Goal: Task Accomplishment & Management: Manage account settings

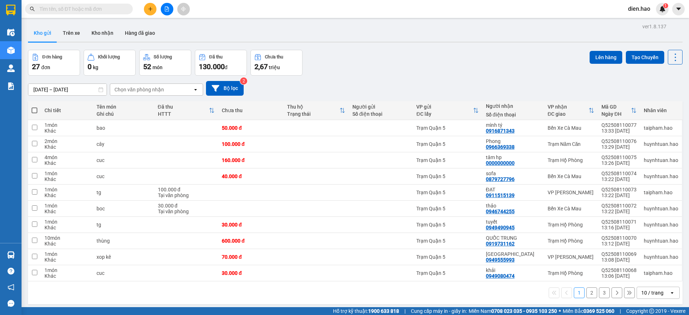
click at [119, 14] on span at bounding box center [79, 9] width 108 height 11
click at [111, 12] on input "text" at bounding box center [81, 9] width 85 height 8
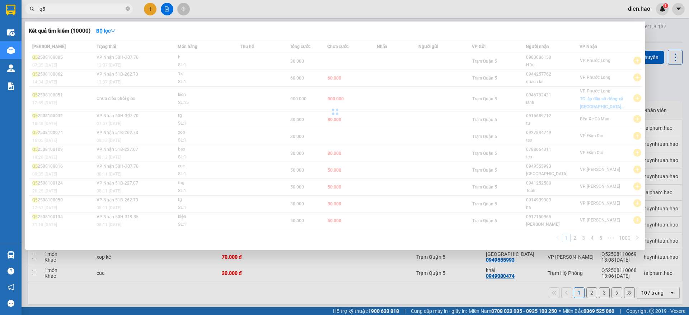
type input "q"
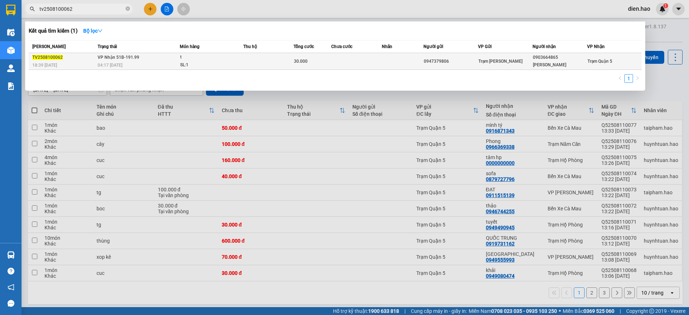
type input "tv2508100062"
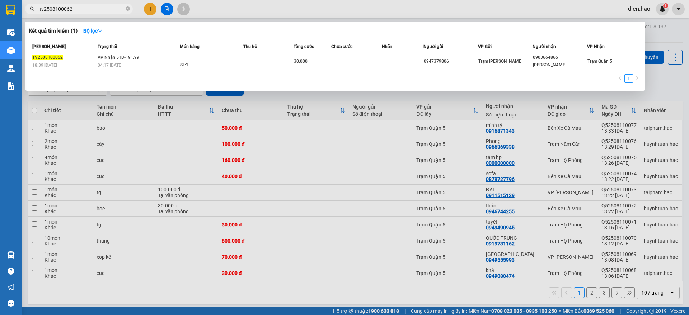
click at [215, 64] on div "SL: 1" at bounding box center [207, 65] width 54 height 8
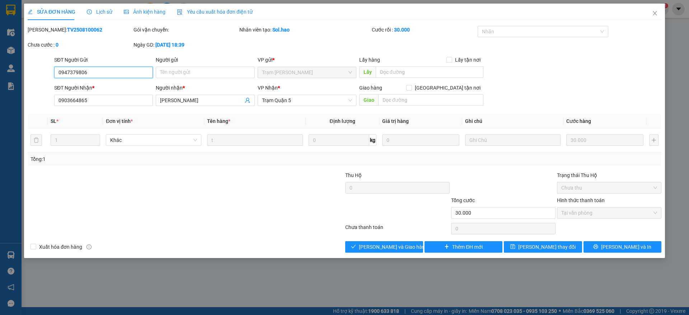
type input "0947379806"
type input "0903664865"
type input "[PERSON_NAME]"
type input "30.000"
type input "0"
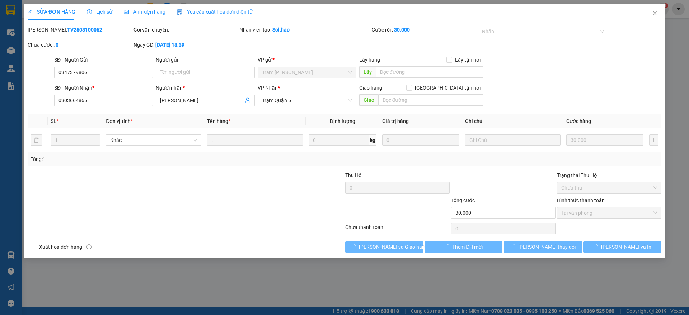
click at [156, 13] on span "Ảnh kiện hàng" at bounding box center [145, 12] width 42 height 6
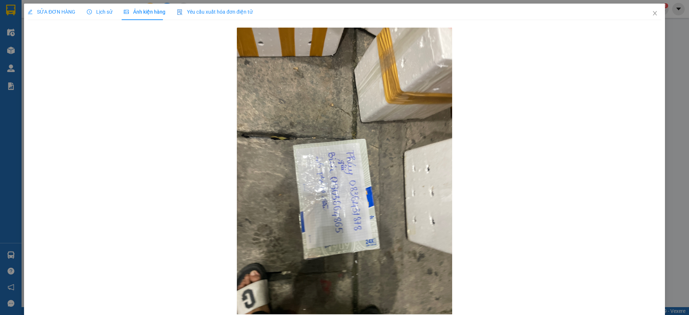
click at [60, 16] on div "SỬA ĐƠN HÀNG" at bounding box center [52, 12] width 48 height 16
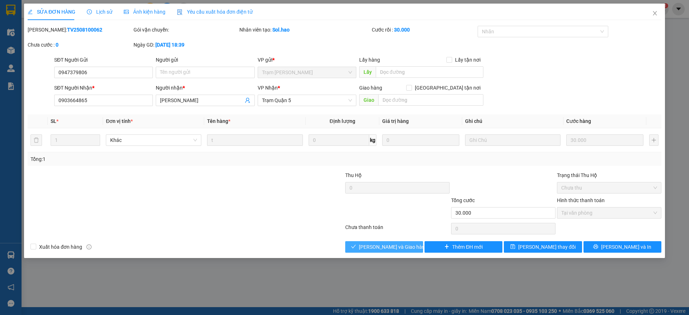
drag, startPoint x: 404, startPoint y: 236, endPoint x: 405, endPoint y: 242, distance: 5.8
click at [405, 237] on div "Total Paid Fee 30.000 Total UnPaid Fee 0 Cash Collection Total Fee Mã ĐH: TV250…" at bounding box center [344, 139] width 633 height 227
click at [405, 245] on span "[PERSON_NAME] và Giao hàng" at bounding box center [393, 247] width 69 height 8
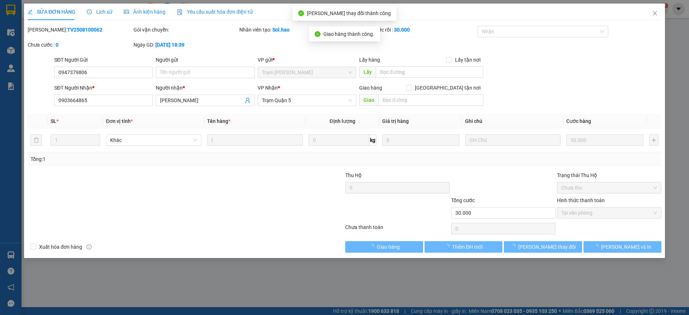
click at [651, 24] on div "SỬA ĐƠN HÀNG Lịch sử Ảnh kiện hàng Yêu cầu xuất hóa đơn điện tử Total Paid Fee …" at bounding box center [344, 128] width 633 height 249
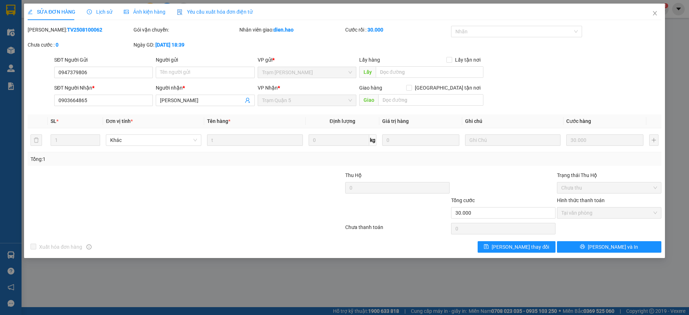
click at [217, 18] on div "Yêu cầu xuất hóa đơn điện tử" at bounding box center [215, 12] width 76 height 16
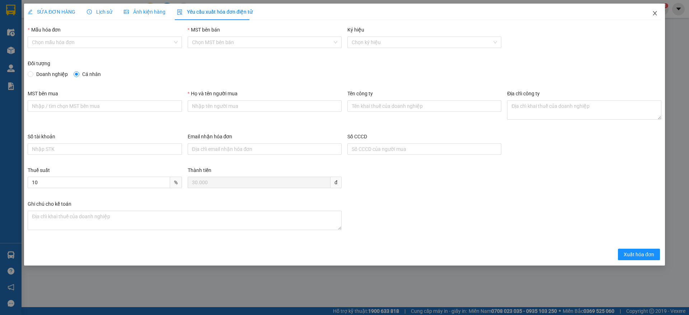
click at [656, 14] on icon "close" at bounding box center [655, 13] width 6 height 6
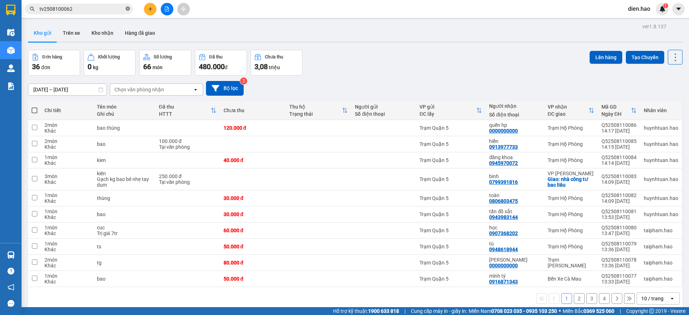
click at [129, 12] on span at bounding box center [128, 9] width 4 height 7
click at [623, 158] on icon at bounding box center [625, 160] width 5 height 5
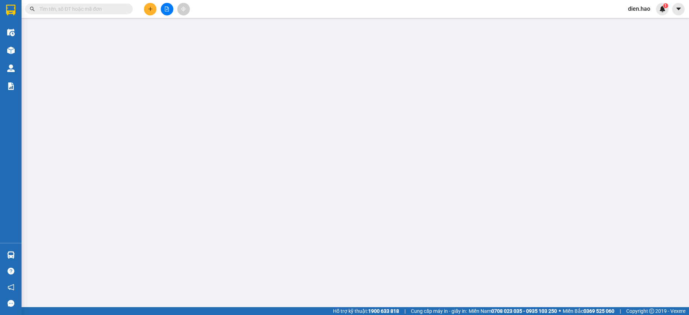
type input "0945970072"
type input "đăng khoa"
type input "40.000"
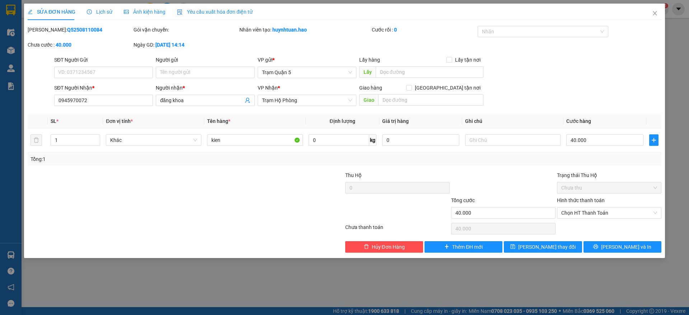
click at [215, 10] on span "Yêu cầu xuất hóa đơn điện tử" at bounding box center [215, 12] width 76 height 6
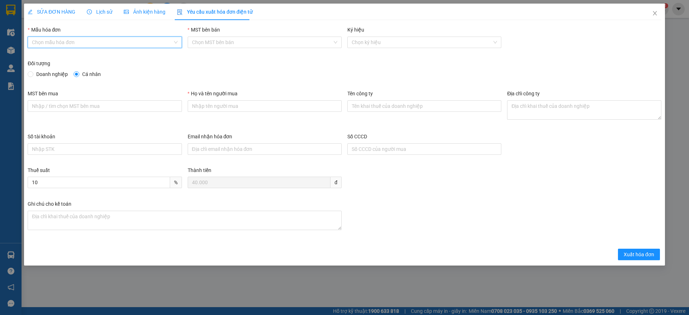
click at [102, 42] on input "Mẫu hóa đơn" at bounding box center [102, 42] width 140 height 11
click at [30, 74] on input "Doanh nghiệp" at bounding box center [30, 73] width 5 height 5
radio input "true"
radio input "false"
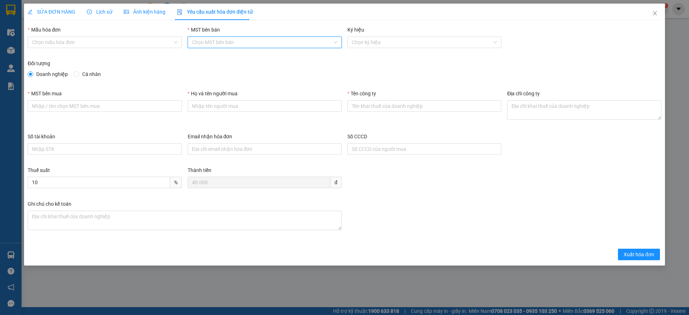
click at [245, 38] on input "MST bên bán" at bounding box center [262, 42] width 140 height 11
drag, startPoint x: 246, startPoint y: 42, endPoint x: 274, endPoint y: 41, distance: 28.7
click at [254, 42] on input "MST bên bán" at bounding box center [262, 42] width 140 height 11
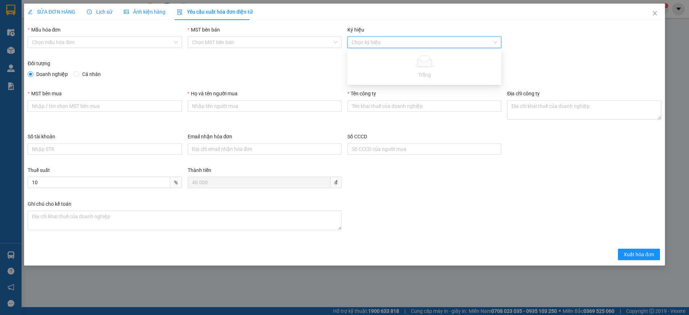
click at [388, 38] on input "Ký hiệu" at bounding box center [421, 42] width 140 height 11
drag, startPoint x: 388, startPoint y: 38, endPoint x: 161, endPoint y: 79, distance: 230.7
click at [387, 39] on input "Ký hiệu" at bounding box center [421, 42] width 140 height 11
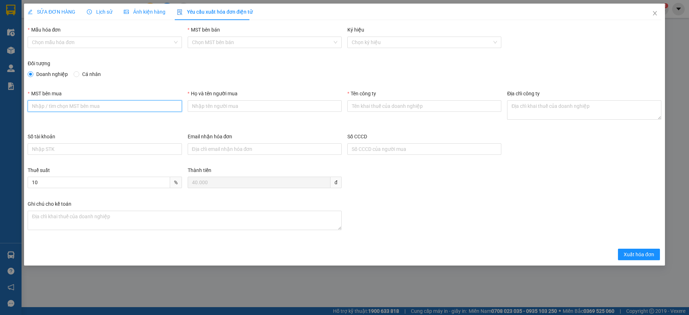
click at [69, 110] on input "MST bên mua" at bounding box center [105, 105] width 154 height 11
drag, startPoint x: 107, startPoint y: 105, endPoint x: 122, endPoint y: 106, distance: 15.1
click at [113, 106] on input "MST bên mua" at bounding box center [105, 105] width 154 height 11
drag, startPoint x: 250, startPoint y: 107, endPoint x: 139, endPoint y: 108, distance: 111.2
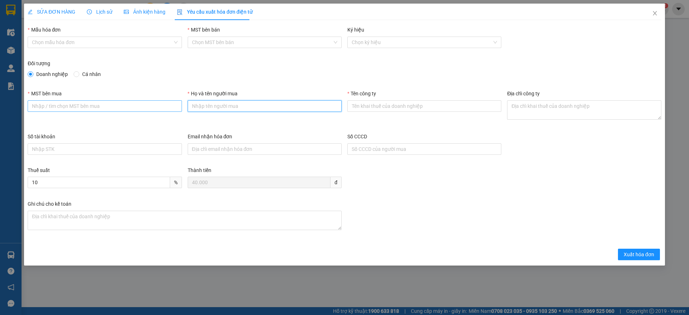
click at [249, 107] on input "Họ và tên người mua" at bounding box center [265, 105] width 154 height 11
click at [94, 108] on input "MST bên mua" at bounding box center [105, 105] width 154 height 11
click at [114, 108] on input "chi nhánh cty tnhh mot thànhvieen" at bounding box center [105, 105] width 154 height 11
type input "chi nhánh cty tnhh mot thành viên"
click at [223, 109] on input "Họ và tên người mua" at bounding box center [265, 105] width 154 height 11
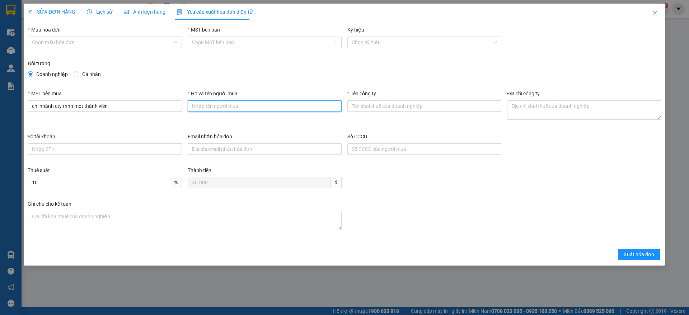
click at [223, 109] on input "Họ và tên người mua" at bounding box center [265, 105] width 154 height 11
type input "[PERSON_NAME]"
click at [379, 104] on input "Tên công ty" at bounding box center [424, 105] width 154 height 11
type input "1900262465-001"
click at [558, 109] on textarea "Địa chỉ công ty" at bounding box center [584, 109] width 154 height 19
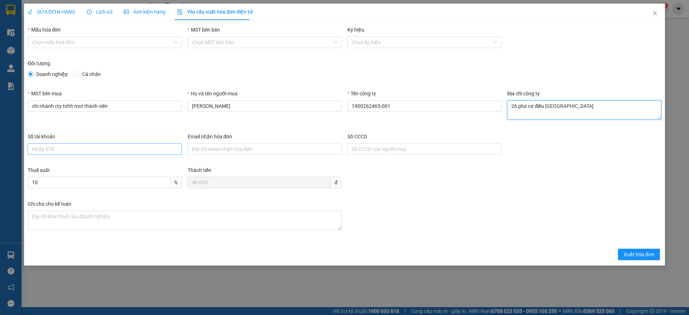
type textarea "26 phó cơ điều [GEOGRAPHIC_DATA]"
drag, startPoint x: 95, startPoint y: 154, endPoint x: 141, endPoint y: 151, distance: 46.4
click at [95, 154] on input "Số tài khoản" at bounding box center [105, 148] width 154 height 11
click at [331, 150] on input "Email nhận hóa đơn" at bounding box center [265, 148] width 154 height 11
drag, startPoint x: 82, startPoint y: 156, endPoint x: 82, endPoint y: 147, distance: 8.6
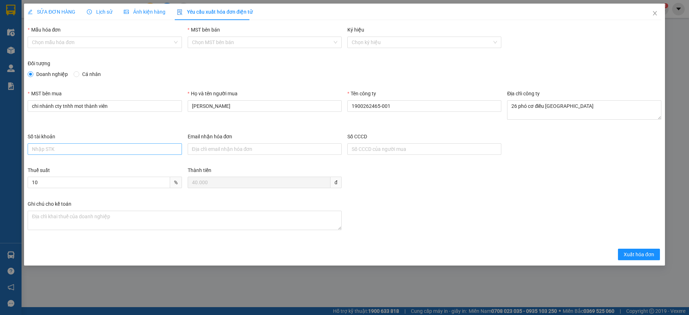
click at [82, 154] on div "Số tài khoản" at bounding box center [105, 145] width 154 height 25
click at [82, 147] on input "Số tài khoản" at bounding box center [105, 148] width 154 height 11
click at [91, 147] on input "Số tài khoản" at bounding box center [105, 148] width 154 height 11
click at [204, 149] on input "Email nhận hóa đơn" at bounding box center [265, 148] width 154 height 11
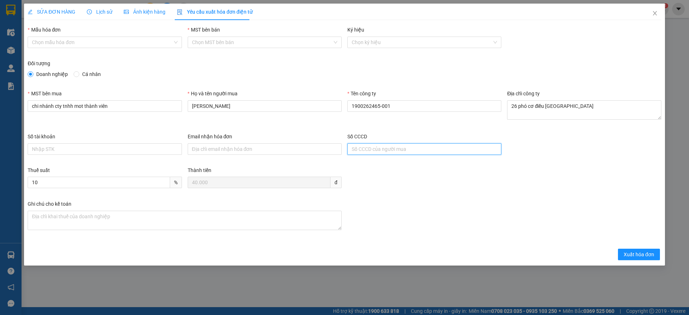
click at [366, 150] on input "Số CCCD" at bounding box center [424, 148] width 154 height 11
click at [145, 152] on input "Số tài khoản" at bounding box center [105, 148] width 154 height 11
drag, startPoint x: 273, startPoint y: 149, endPoint x: 351, endPoint y: 158, distance: 78.3
click at [275, 150] on input "Email nhận hóa đơn" at bounding box center [265, 148] width 154 height 11
click at [396, 156] on div "Số CCCD" at bounding box center [424, 145] width 154 height 25
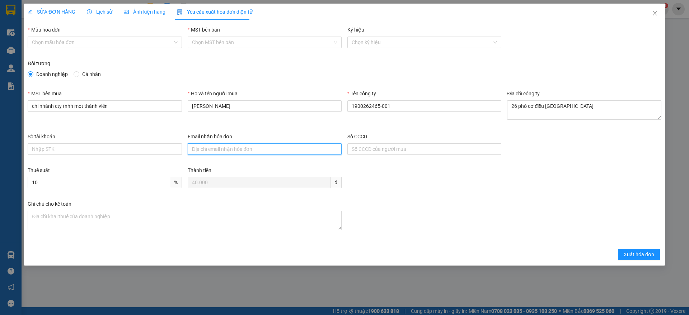
drag, startPoint x: 211, startPoint y: 151, endPoint x: 282, endPoint y: 146, distance: 71.2
click at [211, 152] on input "Email nhận hóa đơn" at bounding box center [265, 148] width 154 height 11
drag, startPoint x: 345, startPoint y: 144, endPoint x: 363, endPoint y: 144, distance: 18.3
click at [345, 144] on div "Số CCCD" at bounding box center [424, 150] width 160 height 34
click at [383, 147] on input "Số CCCD" at bounding box center [424, 148] width 154 height 11
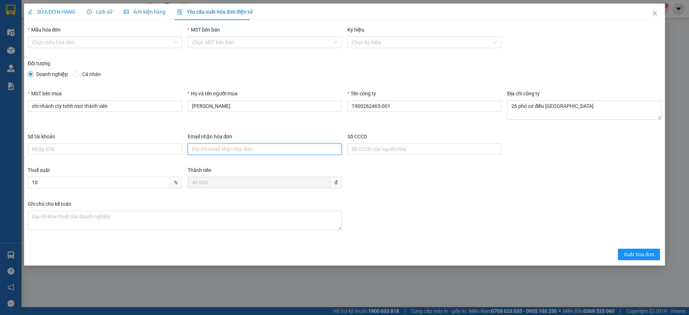
click at [291, 151] on input "Email nhận hóa đơn" at bounding box center [265, 148] width 154 height 11
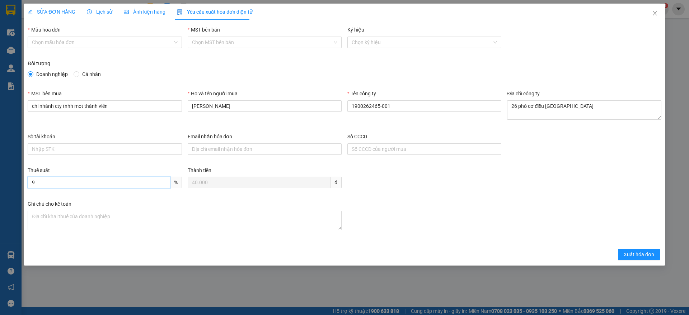
click at [164, 184] on input "9" at bounding box center [99, 182] width 142 height 11
type input "8"
click at [164, 184] on input "8" at bounding box center [99, 182] width 142 height 11
click at [468, 205] on div "Ghi chú cho kế toán" at bounding box center [344, 221] width 639 height 43
click at [644, 250] on button "Xuất hóa đơn" at bounding box center [639, 254] width 42 height 11
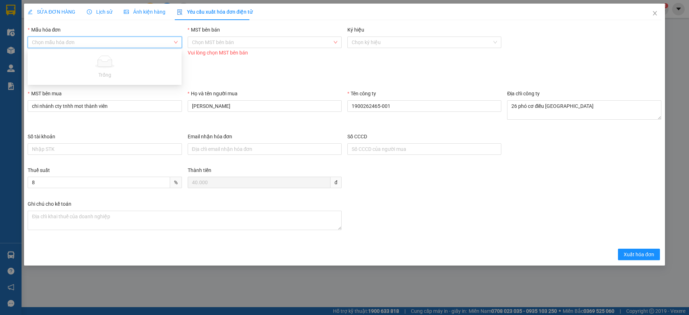
click at [92, 44] on input "Mẫu hóa đơn" at bounding box center [102, 42] width 140 height 11
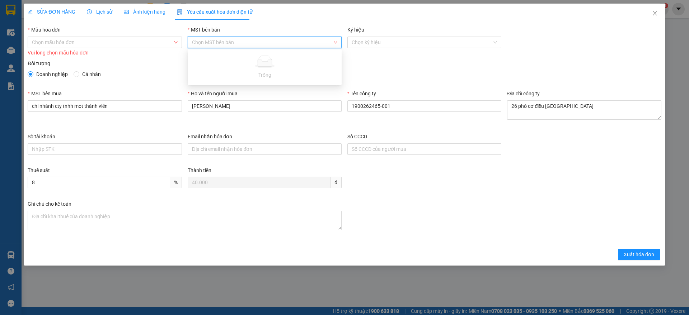
click at [218, 43] on input "MST bên bán" at bounding box center [262, 42] width 140 height 11
click at [656, 16] on icon "close" at bounding box center [655, 13] width 6 height 6
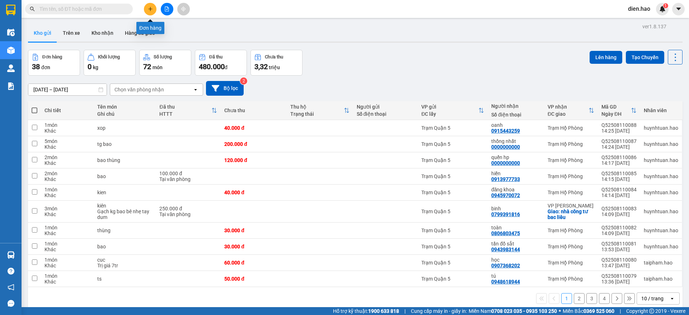
click at [152, 8] on icon "plus" at bounding box center [150, 8] width 5 height 5
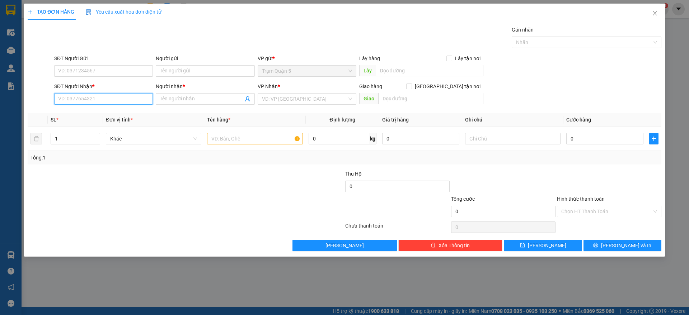
click at [98, 96] on input "SĐT Người Nhận *" at bounding box center [103, 98] width 99 height 11
click at [111, 109] on div "0916871872 - [PERSON_NAME] phát cm" at bounding box center [103, 113] width 90 height 8
type input "0916871872"
type input "khánh phát cm"
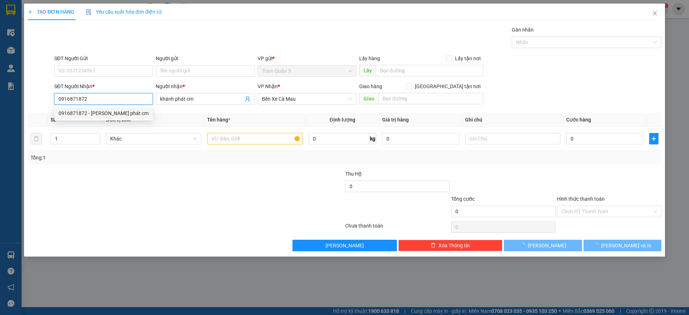
type input "30.000"
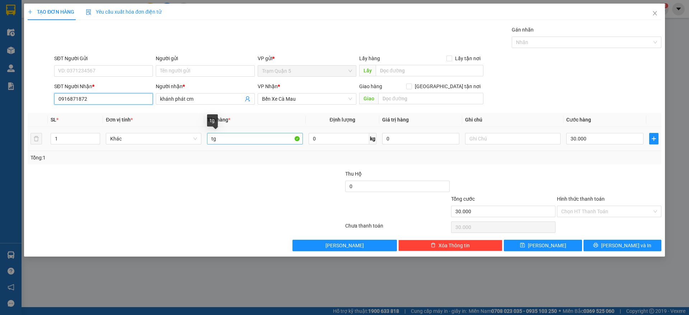
type input "0916871872"
click at [241, 143] on input "tg" at bounding box center [254, 138] width 95 height 11
type input "t"
type input "báo"
click at [615, 135] on input "30.000" at bounding box center [604, 138] width 77 height 11
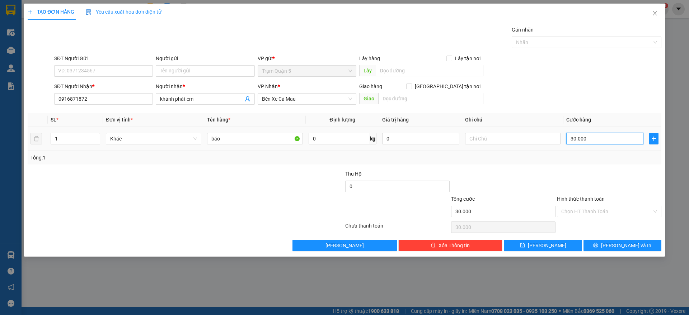
type input "0"
type input "4"
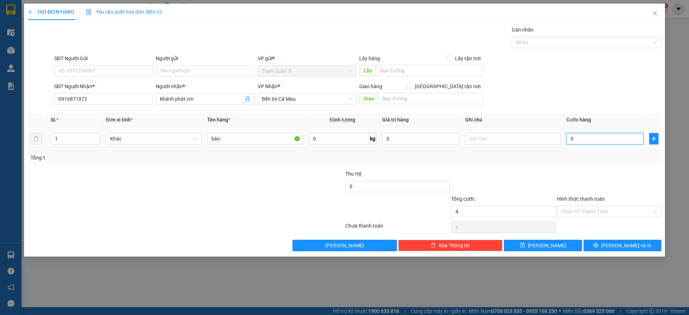
type input "004"
type input "40"
type input "0.040"
type input "40.000"
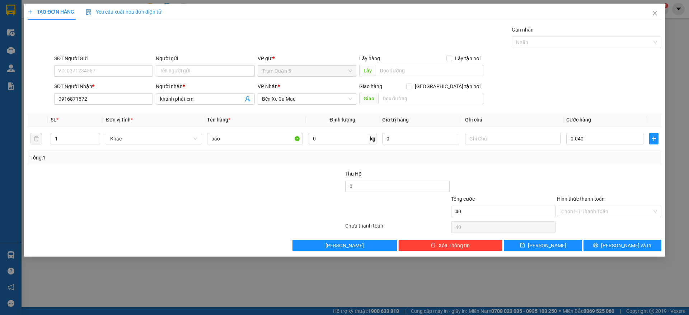
type input "40.000"
click at [576, 165] on div "Transit Pickup Surcharge Ids Transit Deliver Surcharge Ids Transit Deliver Surc…" at bounding box center [344, 139] width 633 height 226
click at [567, 250] on button "[PERSON_NAME]" at bounding box center [543, 245] width 78 height 11
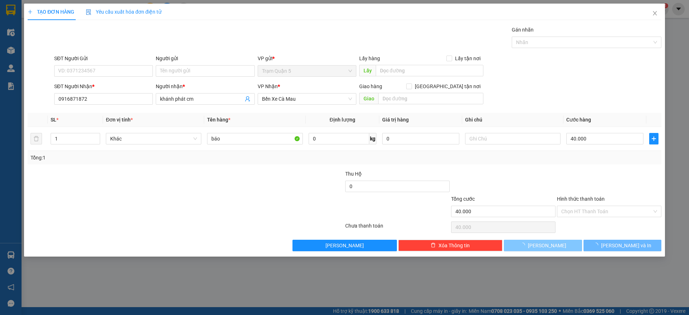
type input "0"
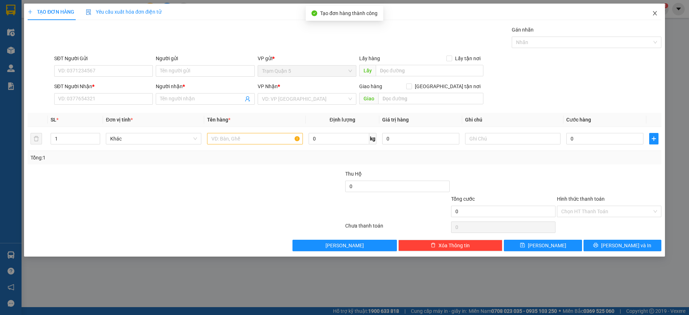
click at [651, 18] on span "Close" at bounding box center [655, 14] width 20 height 20
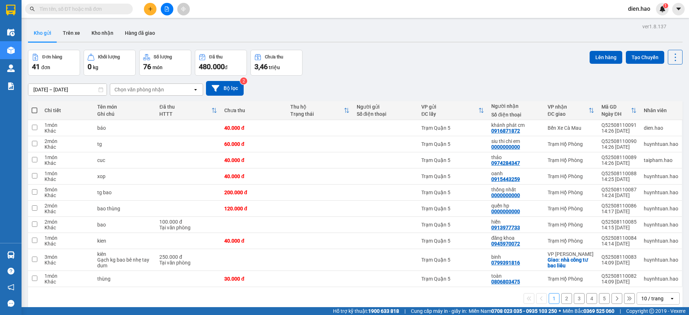
click at [100, 11] on input "text" at bounding box center [81, 9] width 85 height 8
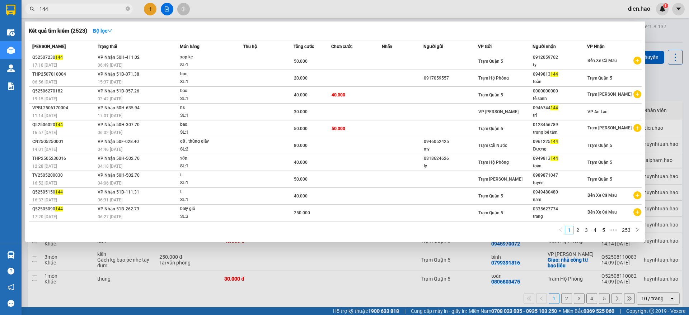
type input "144"
click at [125, 12] on span "144" at bounding box center [79, 9] width 108 height 11
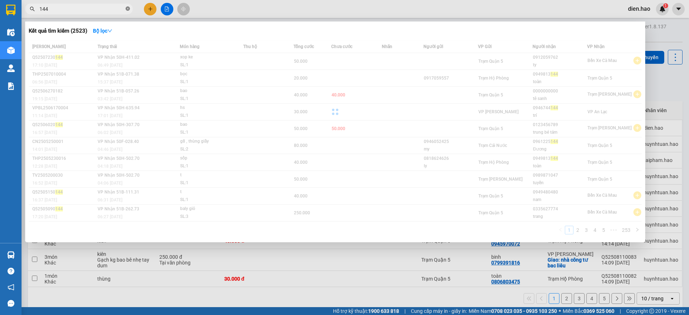
click at [129, 9] on icon "close-circle" at bounding box center [128, 8] width 4 height 4
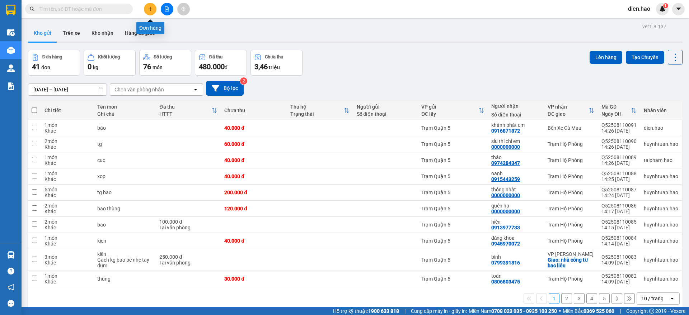
click at [151, 8] on icon "plus" at bounding box center [150, 8] width 5 height 5
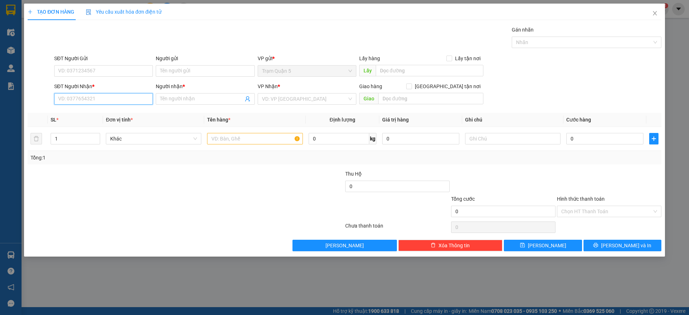
click at [133, 99] on input "SĐT Người Nhận *" at bounding box center [103, 98] width 99 height 11
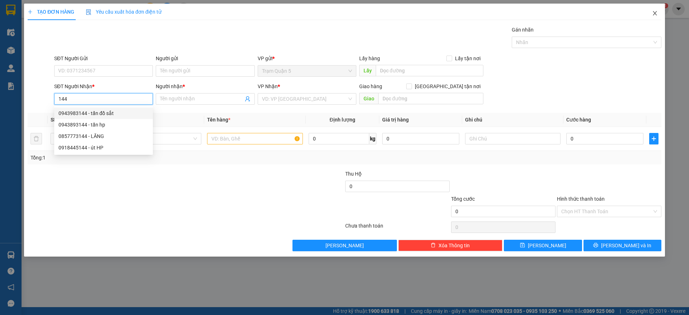
type input "144"
click at [649, 15] on span "Close" at bounding box center [655, 14] width 20 height 20
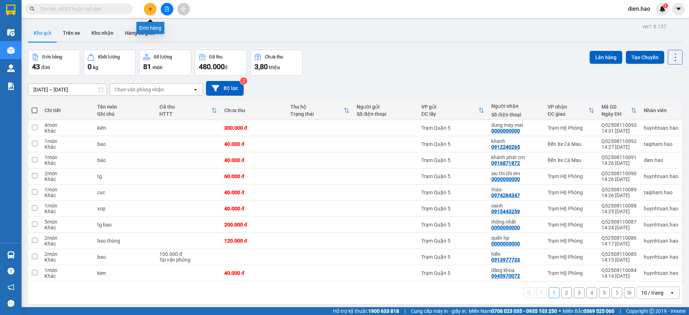
click at [152, 6] on button at bounding box center [150, 9] width 13 height 13
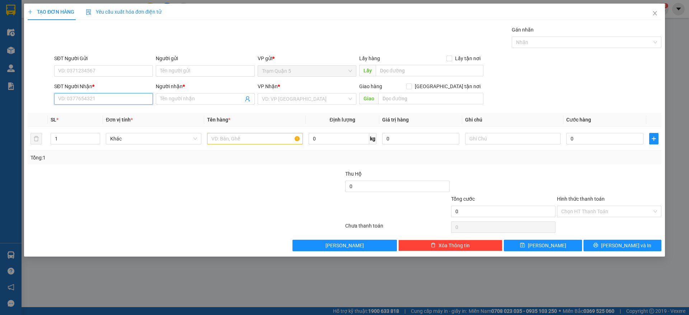
click at [116, 99] on input "SĐT Người Nhận *" at bounding box center [103, 98] width 99 height 11
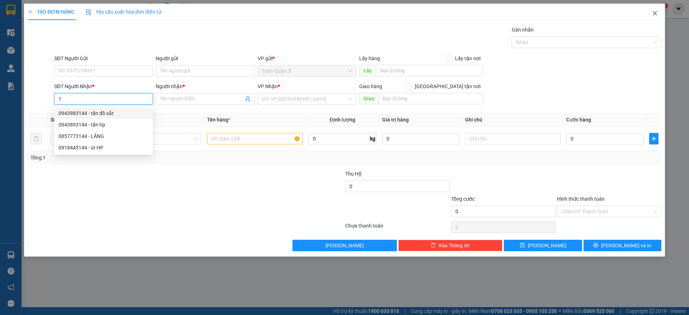
type input "1"
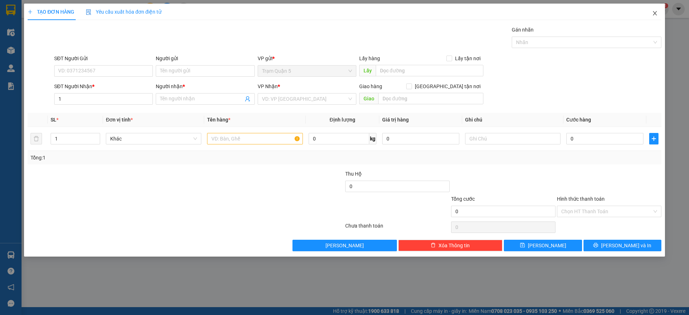
drag, startPoint x: 654, startPoint y: 14, endPoint x: 639, endPoint y: 20, distance: 16.1
click at [654, 14] on icon "close" at bounding box center [655, 13] width 6 height 6
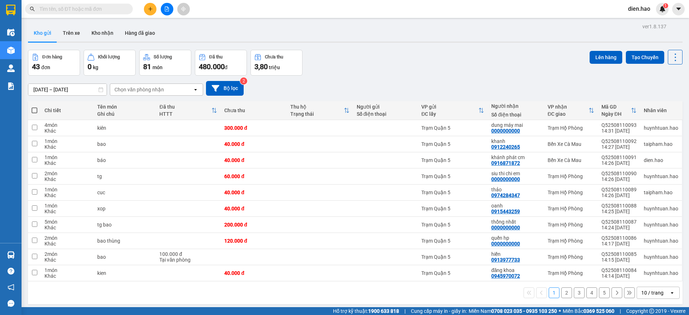
click at [112, 6] on input "text" at bounding box center [81, 9] width 85 height 8
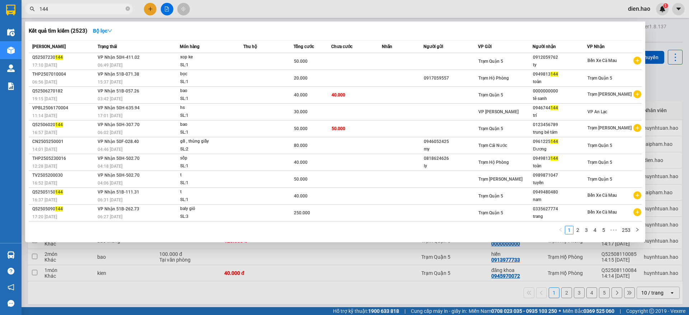
type input "144"
drag, startPoint x: 222, startPoint y: 11, endPoint x: 156, endPoint y: 4, distance: 66.8
click at [221, 11] on div at bounding box center [344, 157] width 689 height 315
click at [127, 9] on icon "close-circle" at bounding box center [128, 8] width 4 height 4
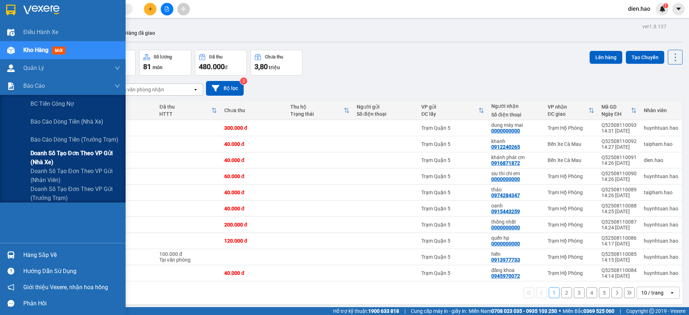
click at [77, 155] on span "Doanh số tạo đơn theo VP gửi (nhà xe)" at bounding box center [75, 158] width 90 height 18
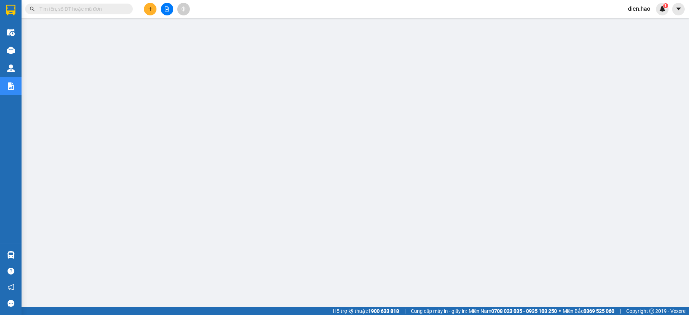
paste input "Q52508110081"
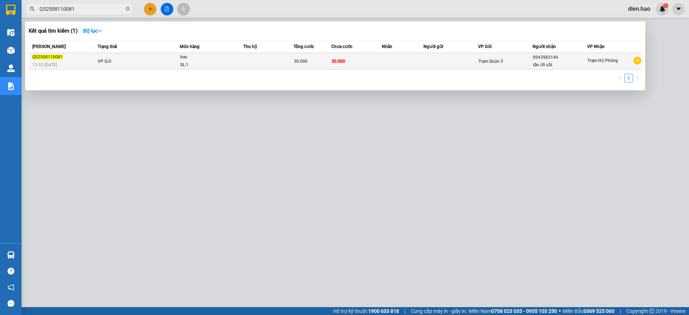
type input "Q52508110081"
click at [379, 62] on td "30.000" at bounding box center [356, 61] width 50 height 16
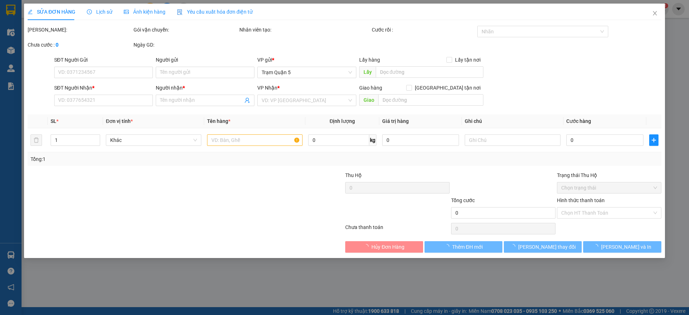
type input "0943983144"
type input "tấn đồ sắt"
type input "30.000"
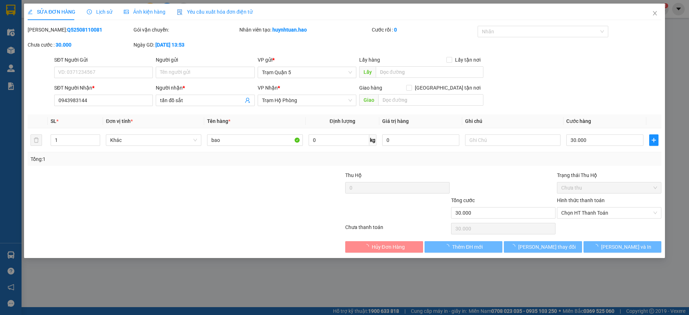
click at [158, 11] on span "Ảnh kiện hàng" at bounding box center [145, 12] width 42 height 6
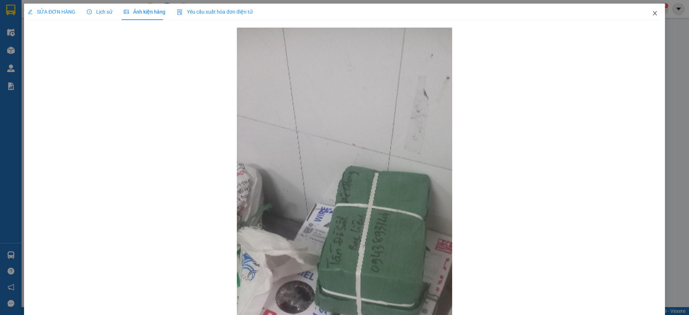
click at [652, 13] on span "Close" at bounding box center [655, 14] width 20 height 20
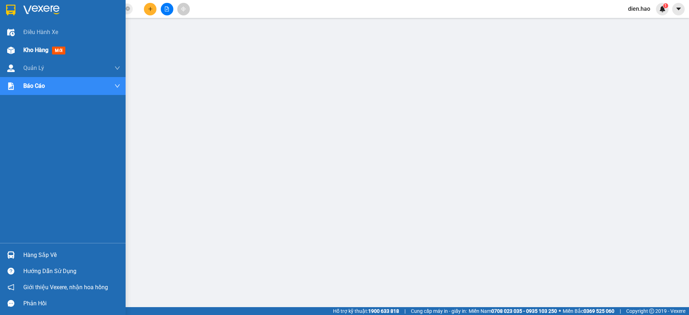
click at [28, 49] on span "Kho hàng" at bounding box center [35, 50] width 25 height 7
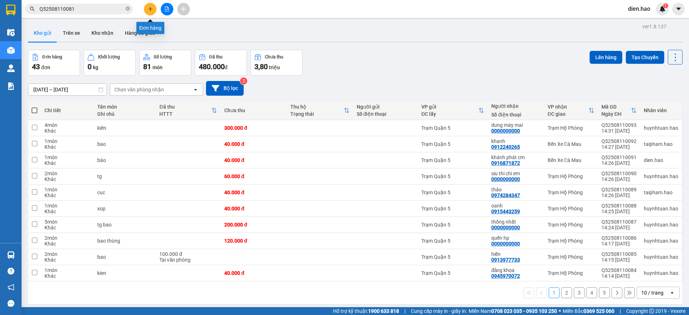
click at [148, 6] on icon "plus" at bounding box center [150, 8] width 5 height 5
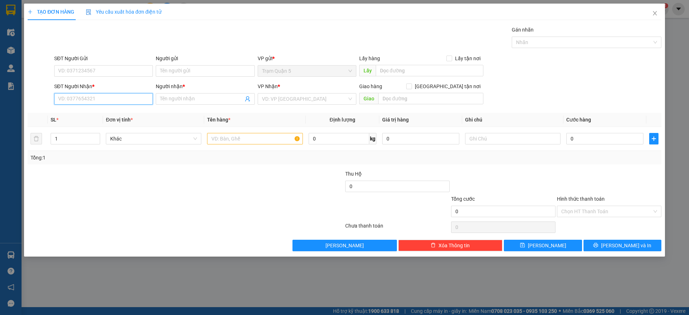
click at [95, 97] on input "SĐT Người Nhận *" at bounding box center [103, 98] width 99 height 11
click at [140, 108] on div "0941505878 - Châu" at bounding box center [103, 113] width 99 height 11
type input "0941505878"
type input "Châu"
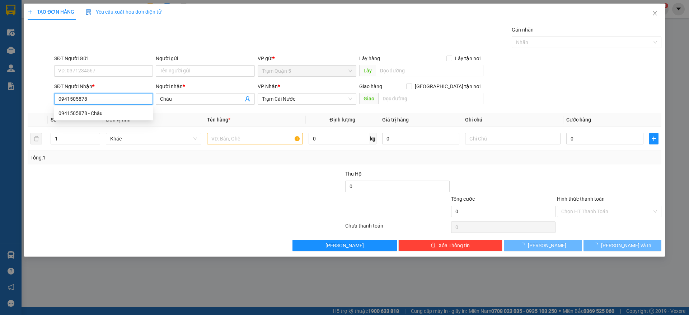
type input "300.000"
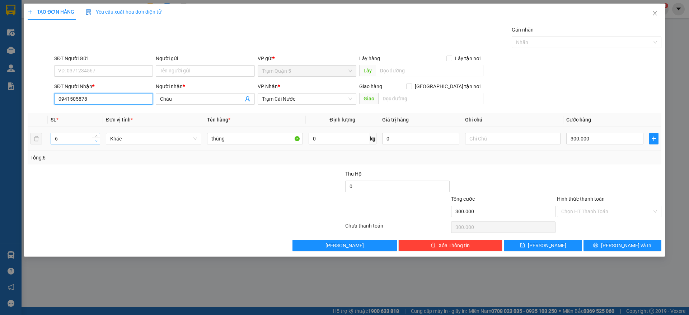
type input "0941505878"
click at [99, 141] on span "Decrease Value" at bounding box center [96, 141] width 8 height 6
type input "4"
click at [99, 141] on span "Decrease Value" at bounding box center [96, 141] width 8 height 6
click at [606, 137] on input "300.000" at bounding box center [604, 138] width 77 height 11
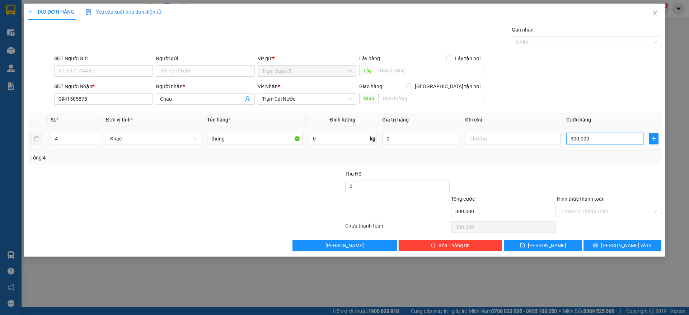
type input "0"
type input "2"
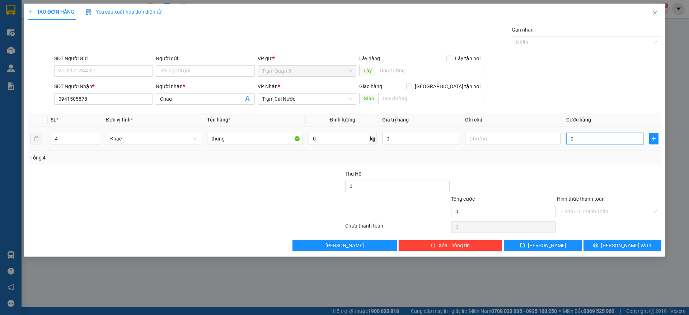
type input "002"
type input "20"
type input "00.200"
type input "200"
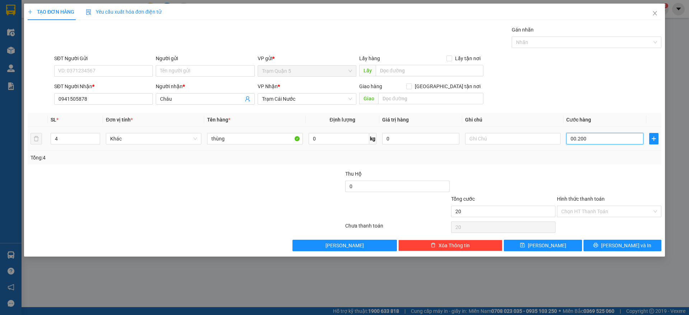
type input "200"
type input "00.200"
type input "200.000"
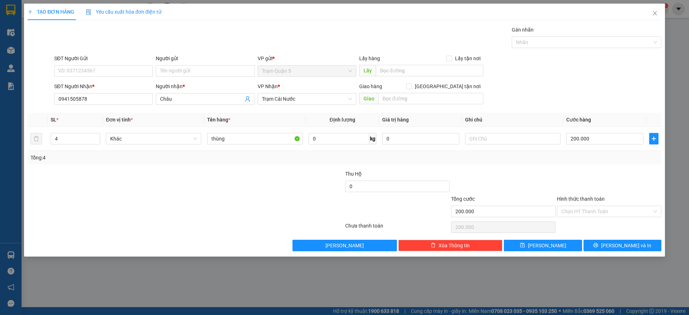
click at [579, 162] on div "Tổng: 4" at bounding box center [344, 158] width 633 height 14
click at [589, 214] on input "Hình thức thanh toán" at bounding box center [606, 211] width 91 height 11
click at [582, 227] on div "Tại văn phòng" at bounding box center [609, 226] width 96 height 8
type input "0"
click at [606, 249] on button "[PERSON_NAME] và In" at bounding box center [622, 245] width 78 height 11
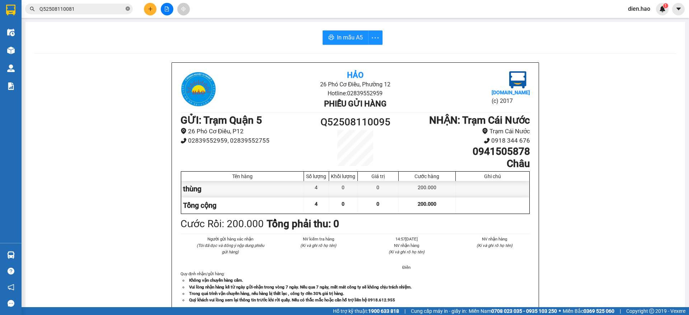
click at [128, 7] on icon "close-circle" at bounding box center [128, 8] width 4 height 4
click at [106, 6] on input "text" at bounding box center [81, 9] width 85 height 8
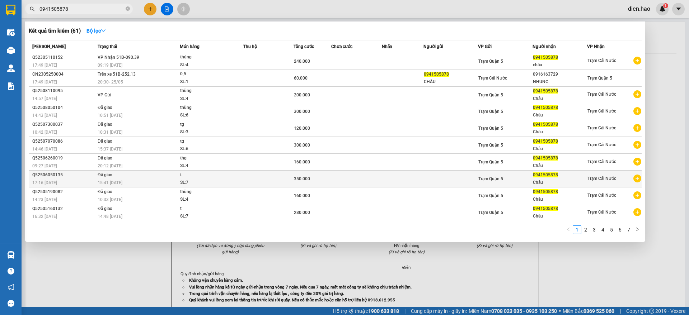
type input "0941505878"
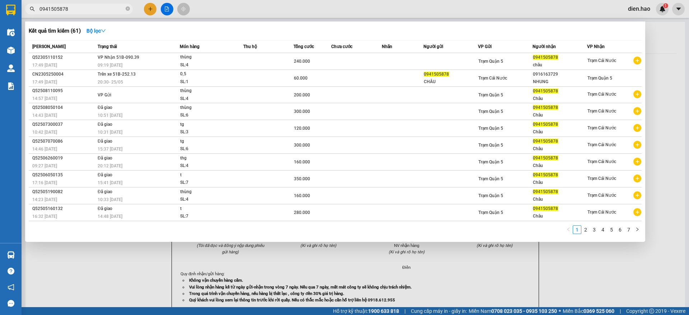
click at [344, 175] on td at bounding box center [356, 179] width 50 height 17
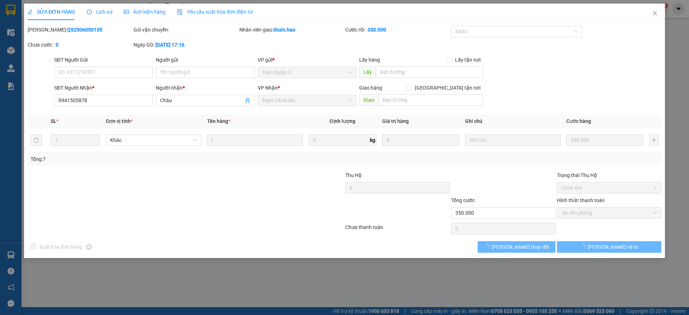
type input "0941505878"
type input "Châu"
type input "350.000"
click at [146, 15] on div "Ảnh kiện hàng" at bounding box center [145, 12] width 42 height 8
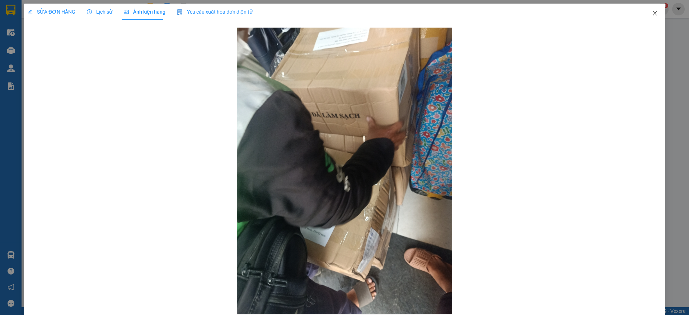
click at [652, 15] on icon "close" at bounding box center [655, 13] width 6 height 6
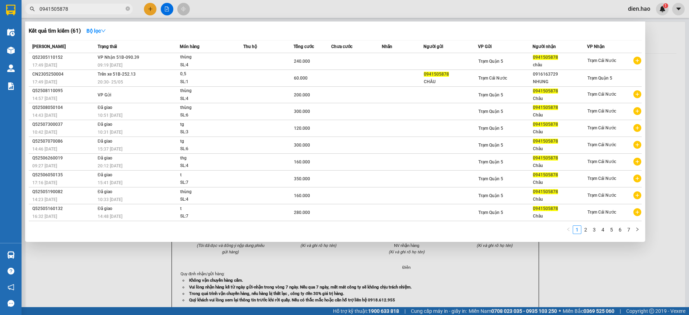
click at [113, 7] on input "0941505878" at bounding box center [81, 9] width 85 height 8
click at [200, 12] on div at bounding box center [344, 157] width 689 height 315
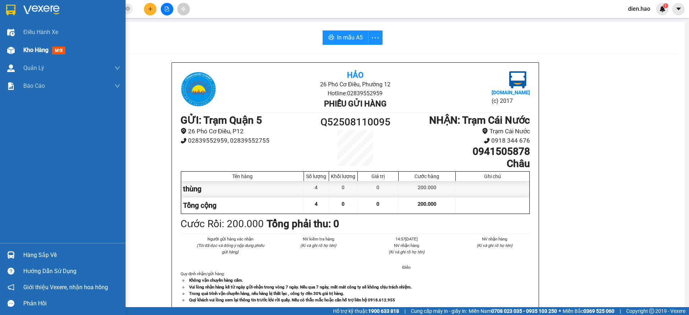
drag, startPoint x: 15, startPoint y: 58, endPoint x: 31, endPoint y: 52, distance: 16.7
click at [16, 58] on div "Kho hàng mới" at bounding box center [63, 50] width 126 height 18
click at [31, 52] on span "Kho hàng" at bounding box center [35, 50] width 25 height 7
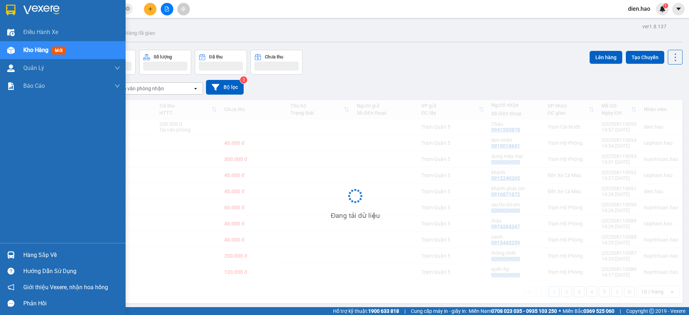
click at [31, 52] on span "Kho hàng" at bounding box center [35, 50] width 25 height 7
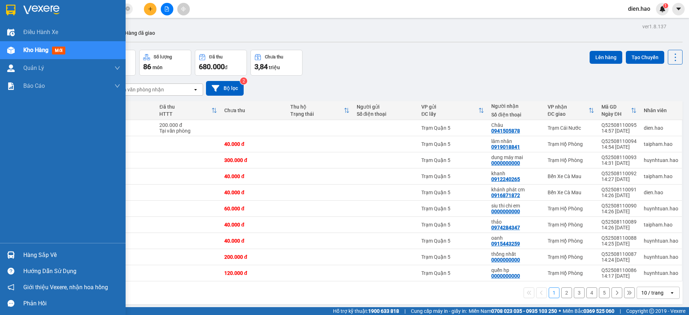
click at [31, 52] on span "Kho hàng" at bounding box center [35, 50] width 25 height 7
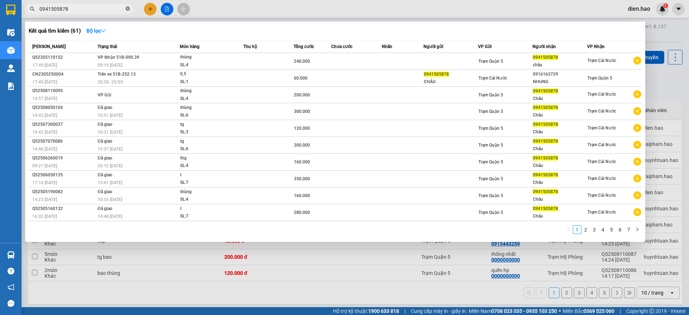
click at [126, 6] on span at bounding box center [128, 9] width 4 height 7
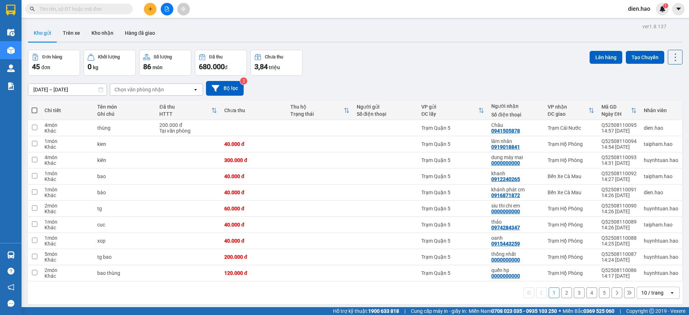
click at [115, 14] on span at bounding box center [79, 9] width 108 height 11
click at [88, 7] on input "text" at bounding box center [81, 9] width 85 height 8
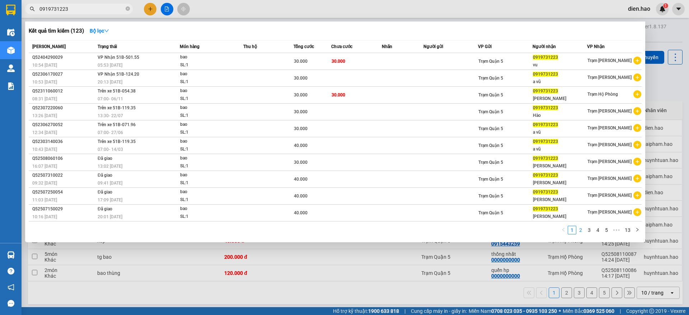
type input "0919731223"
click at [583, 230] on link "2" at bounding box center [580, 230] width 8 height 8
click at [223, 10] on div at bounding box center [344, 157] width 689 height 315
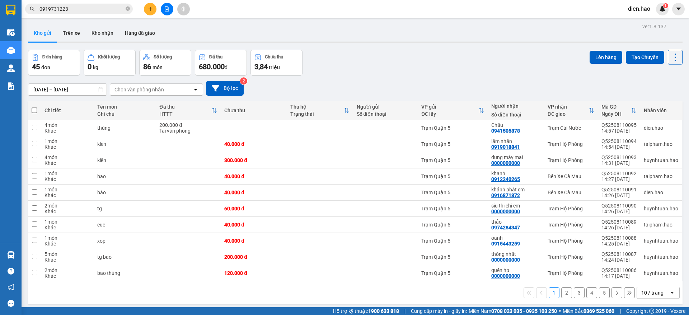
click at [86, 8] on input "0919731223" at bounding box center [81, 9] width 85 height 8
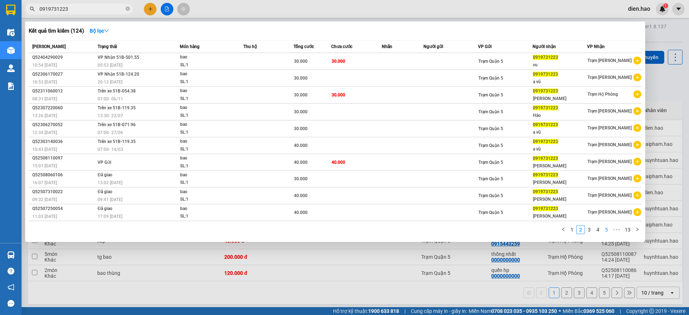
click at [603, 230] on link "5" at bounding box center [606, 230] width 8 height 8
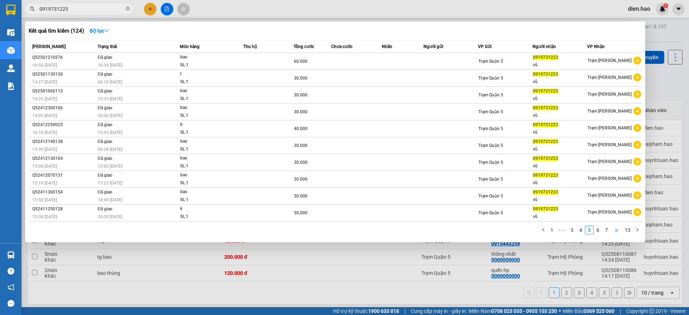
click at [611, 229] on span "•••" at bounding box center [615, 230] width 11 height 9
click at [621, 228] on link "12" at bounding box center [617, 230] width 10 height 8
click at [628, 230] on link "13" at bounding box center [627, 230] width 10 height 8
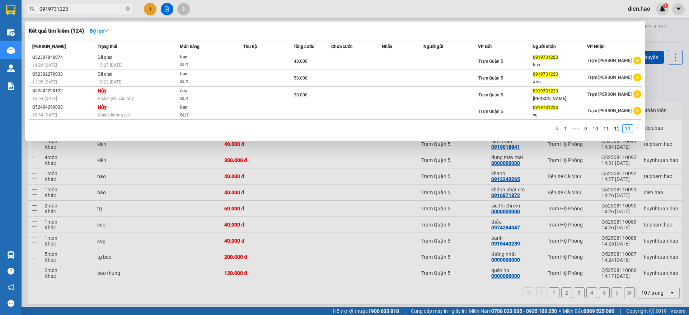
drag, startPoint x: 302, startPoint y: 9, endPoint x: 265, endPoint y: 5, distance: 36.4
click at [301, 9] on div at bounding box center [344, 157] width 689 height 315
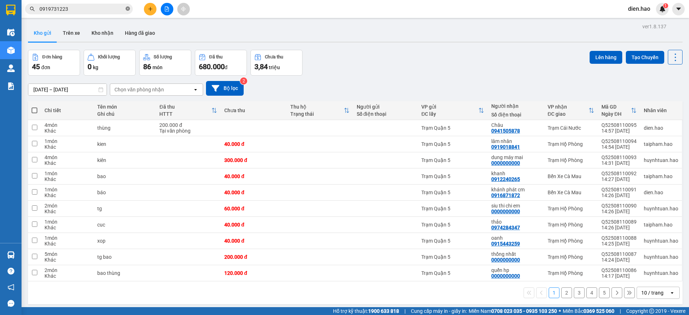
click at [128, 9] on icon "close-circle" at bounding box center [128, 8] width 4 height 4
click at [152, 11] on button at bounding box center [150, 9] width 13 height 13
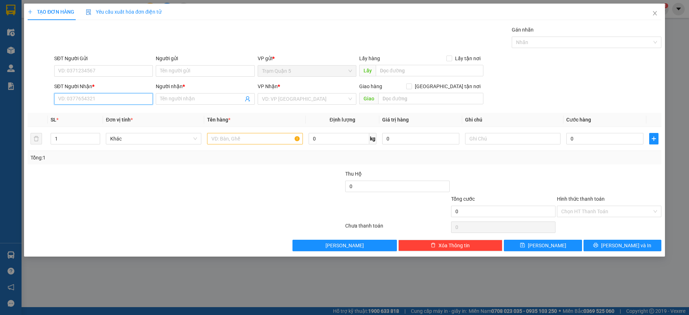
click at [120, 101] on input "SĐT Người Nhận *" at bounding box center [103, 98] width 99 height 11
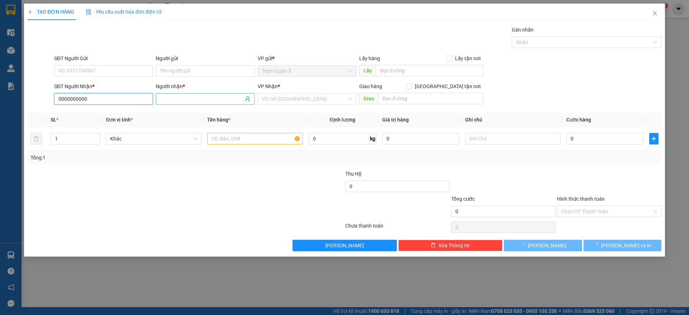
type input "0000000000"
click at [199, 99] on input "Người nhận *" at bounding box center [201, 99] width 83 height 8
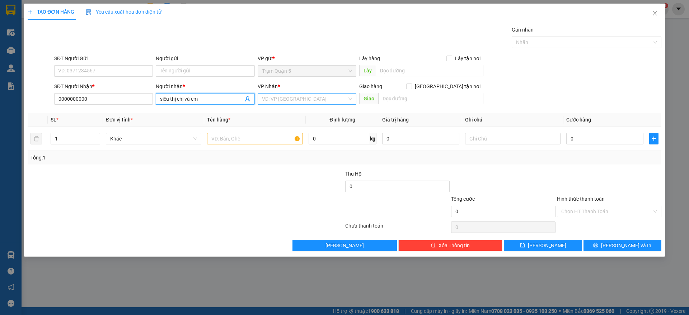
type input "siêu thị chị và em"
click at [299, 102] on input "search" at bounding box center [304, 99] width 85 height 11
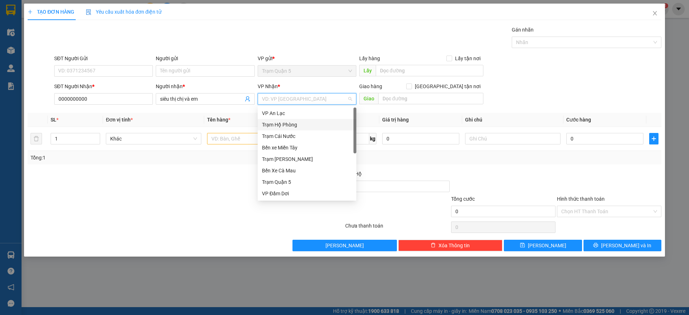
click at [300, 122] on div "Trạm Hộ Phòng" at bounding box center [307, 125] width 90 height 8
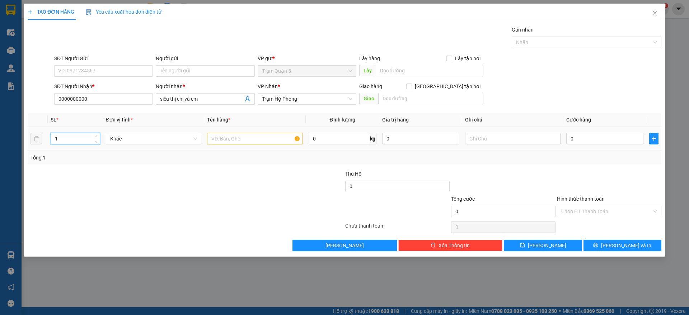
click at [89, 141] on input "1" at bounding box center [75, 138] width 49 height 11
type input "6"
click at [285, 143] on input "text" at bounding box center [254, 138] width 95 height 11
type input "thùng"
click at [617, 136] on input "0" at bounding box center [604, 138] width 77 height 11
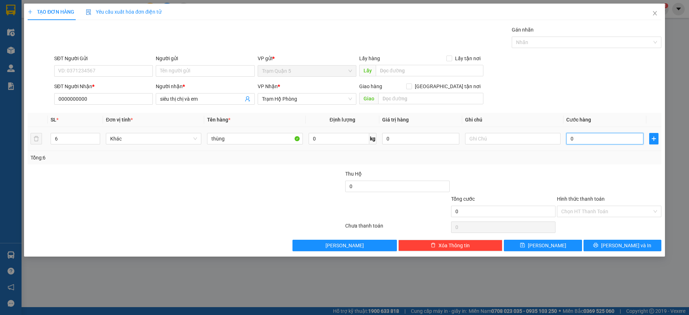
type input "002"
type input "2"
type input "0.021"
type input "21"
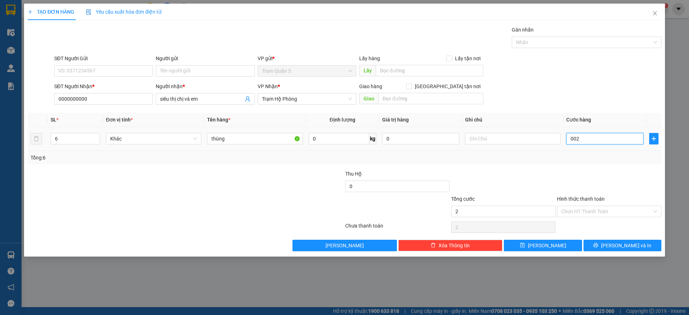
type input "21"
type input "00.210"
type input "210"
type input "00.021"
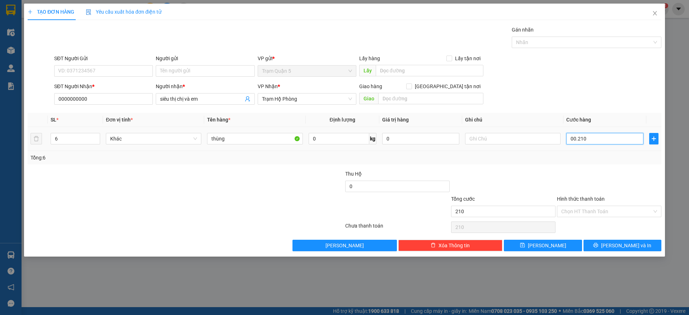
type input "21"
type input "0.002"
type input "2"
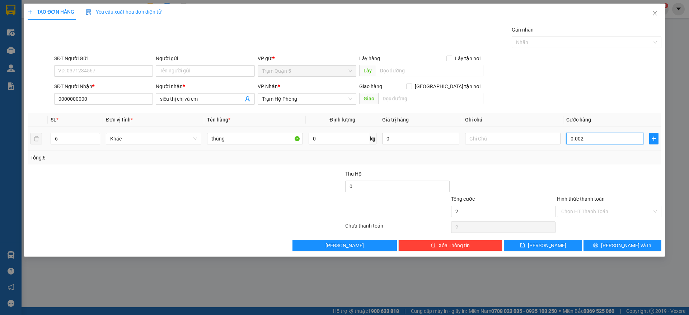
type input "000"
type input "0"
type input "001"
type input "1"
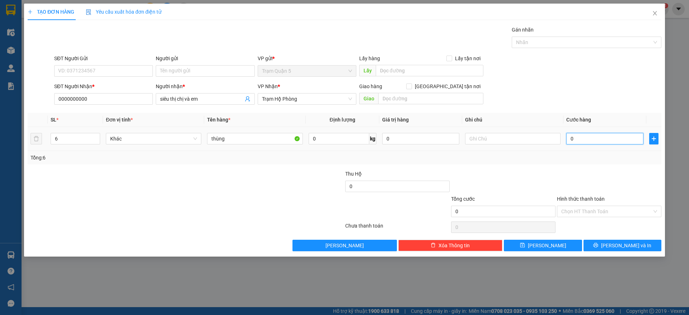
type input "1"
type input "001.900.198"
type input "1.900.198"
type input "00.190.019"
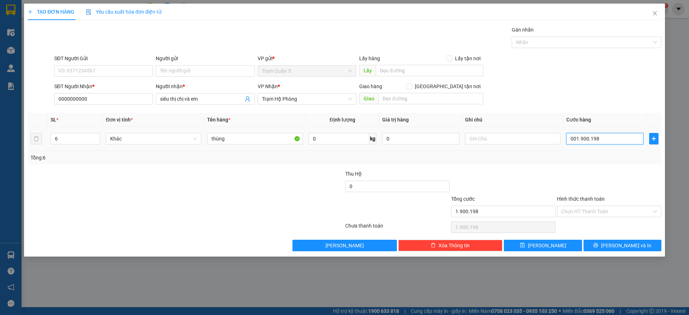
type input "190.019"
type input "0.019.001"
type input "19.001"
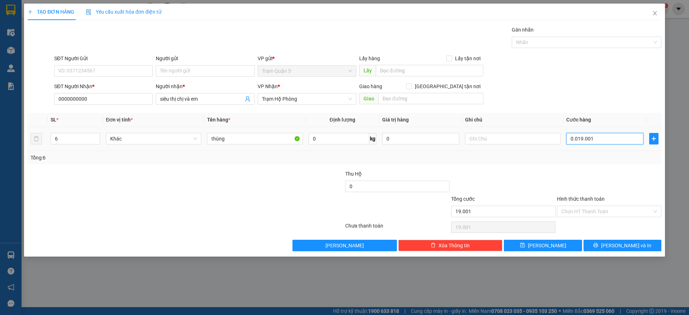
type input "001.900"
type input "1.900"
type input "00.190"
type input "190"
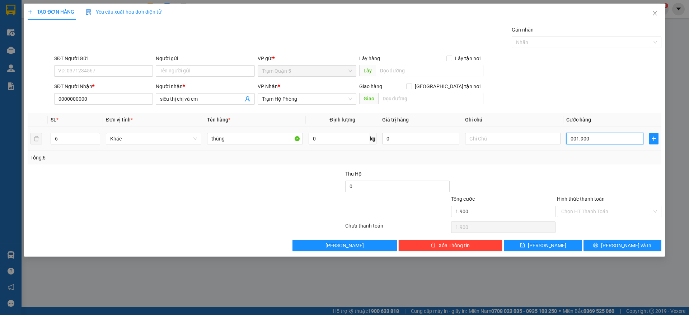
type input "190"
type input "0.019"
type input "19"
type input "001"
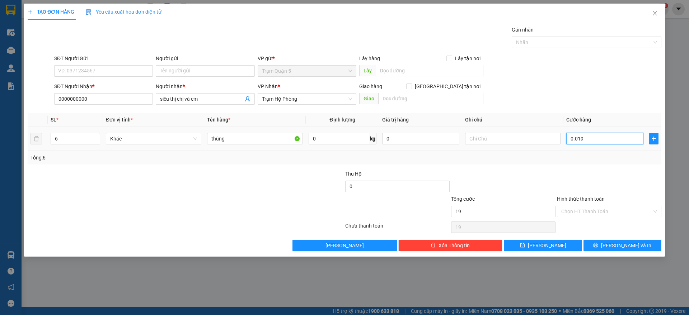
type input "1"
type input "00"
type input "0"
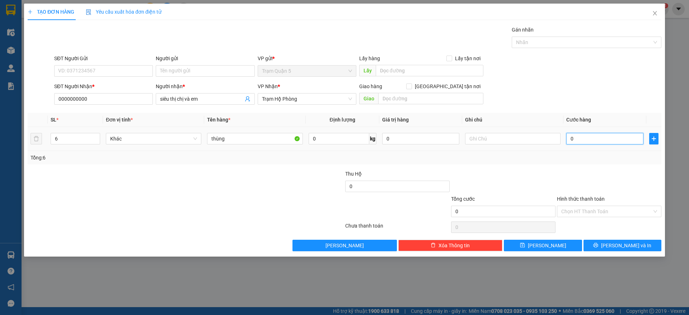
type input "001"
type input "1"
type input "0.018"
type input "18"
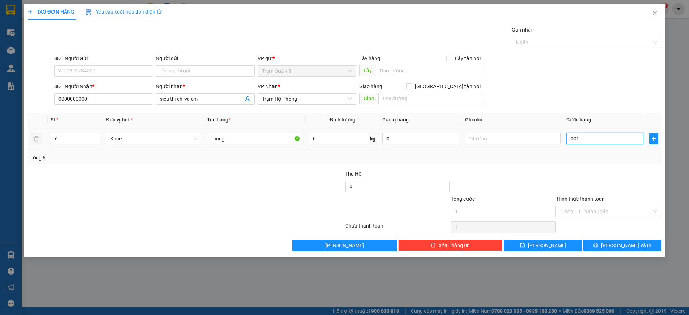
type input "18"
type input "00.180"
type input "180"
type input "180.000"
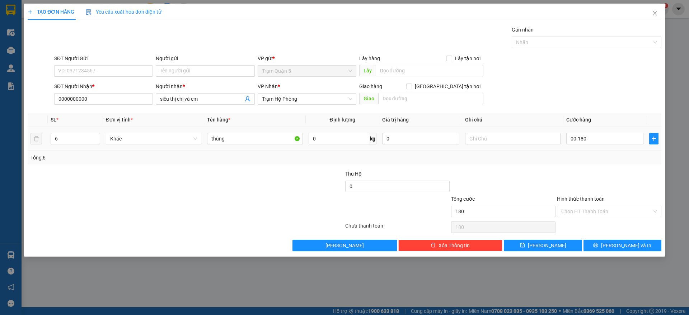
type input "180.000"
click at [615, 147] on td "180.000" at bounding box center [604, 139] width 83 height 24
click at [524, 247] on button "[PERSON_NAME]" at bounding box center [543, 245] width 78 height 11
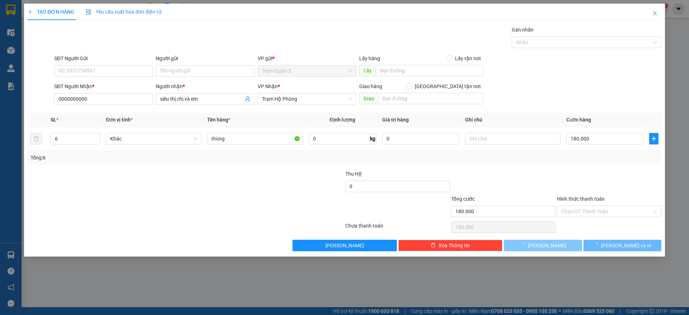
type input "1"
type input "0"
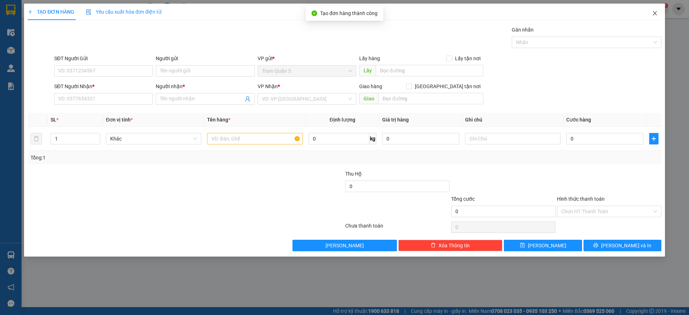
click at [655, 20] on span "Close" at bounding box center [655, 14] width 20 height 20
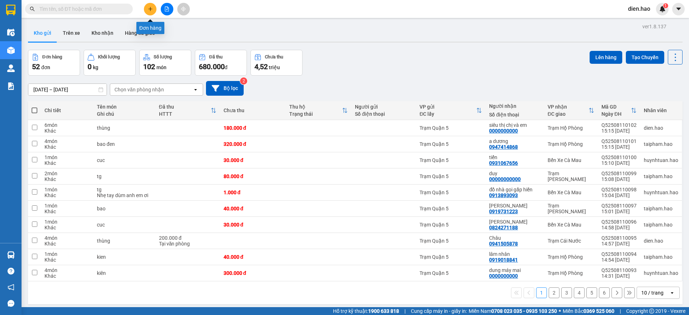
click at [145, 9] on button at bounding box center [150, 9] width 13 height 13
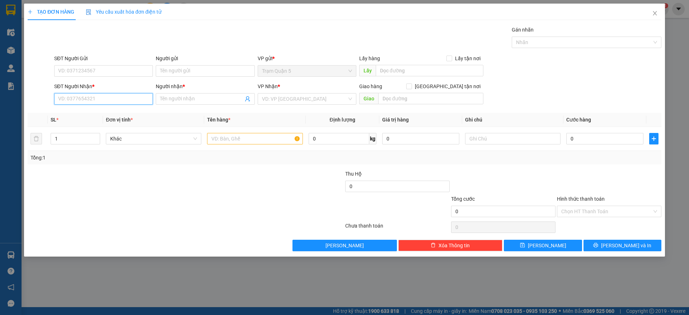
click at [110, 94] on input "SĐT Người Nhận *" at bounding box center [103, 98] width 99 height 11
click at [657, 15] on icon "close" at bounding box center [655, 13] width 6 height 6
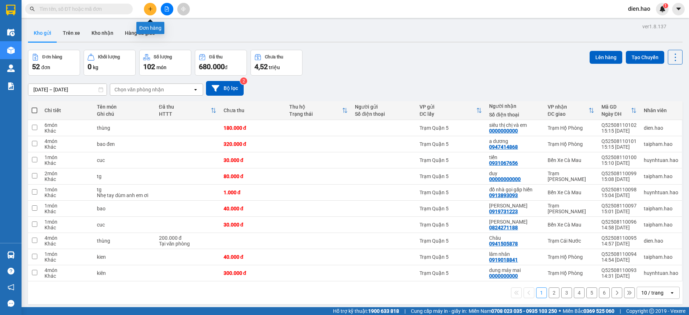
click at [152, 10] on icon "plus" at bounding box center [150, 8] width 5 height 5
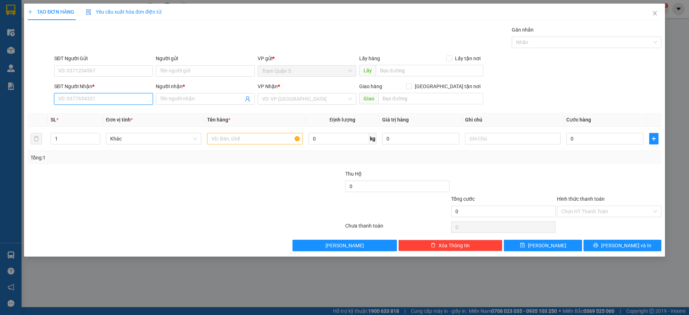
click at [120, 96] on input "SĐT Người Nhận *" at bounding box center [103, 98] width 99 height 11
click at [121, 114] on div "0904251976 - Sơn" at bounding box center [103, 113] width 90 height 8
type input "0904251976"
type input "Sơn"
type input "50.000"
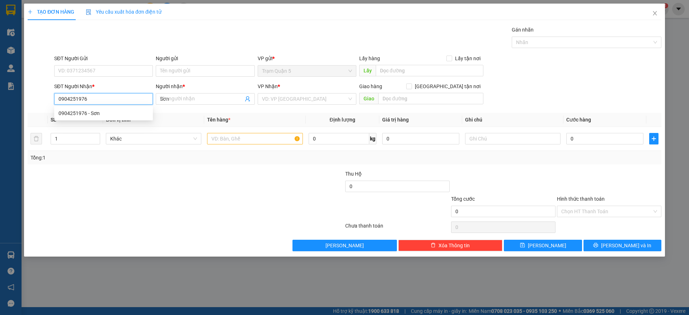
type input "50.000"
type input "0904251976"
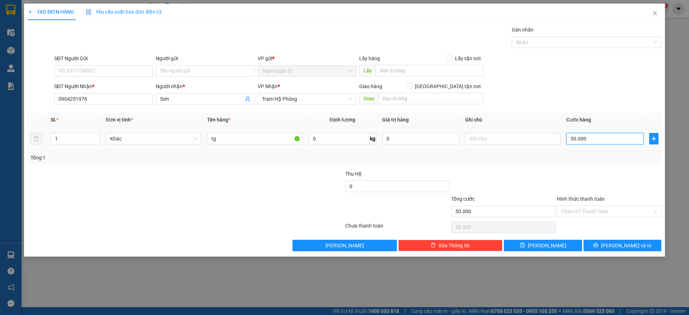
click at [606, 139] on input "50.000" at bounding box center [604, 138] width 77 height 11
type input "0"
type input "4"
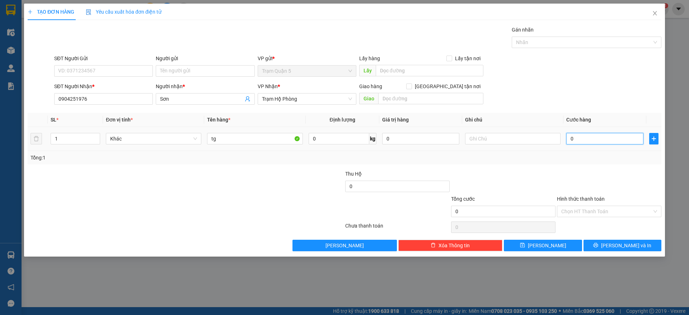
type input "4"
type input "004"
type input "40"
type input "0.040"
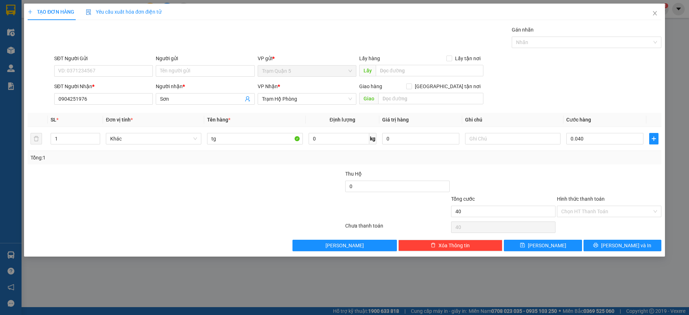
type input "40.000"
drag, startPoint x: 624, startPoint y: 164, endPoint x: 609, endPoint y: 169, distance: 15.9
click at [623, 165] on div "Transit Pickup Surcharge Ids Transit Deliver Surcharge Ids Transit Deliver Surc…" at bounding box center [344, 139] width 633 height 226
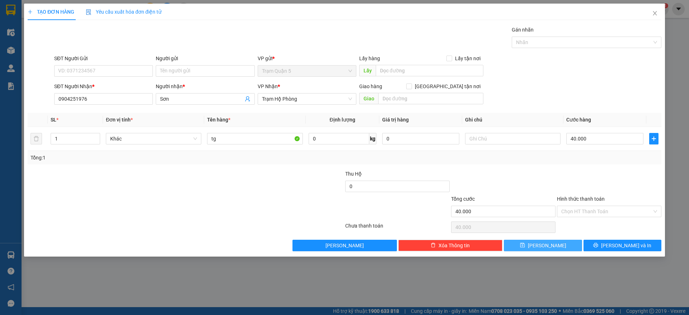
click at [539, 241] on button "[PERSON_NAME]" at bounding box center [543, 245] width 78 height 11
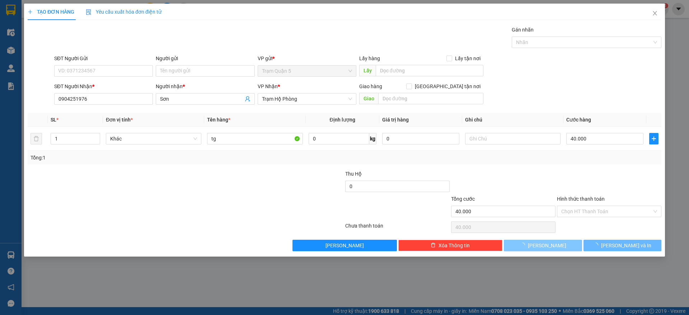
type input "0"
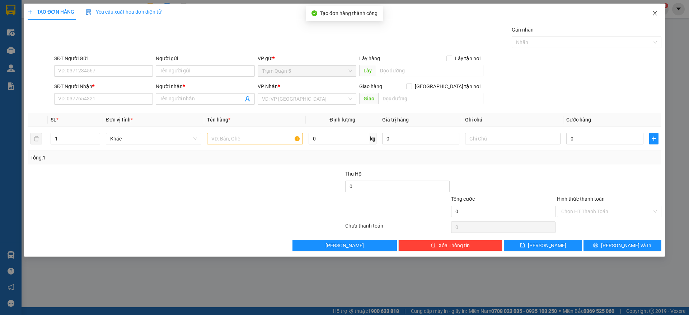
click at [658, 14] on span "Close" at bounding box center [655, 14] width 20 height 20
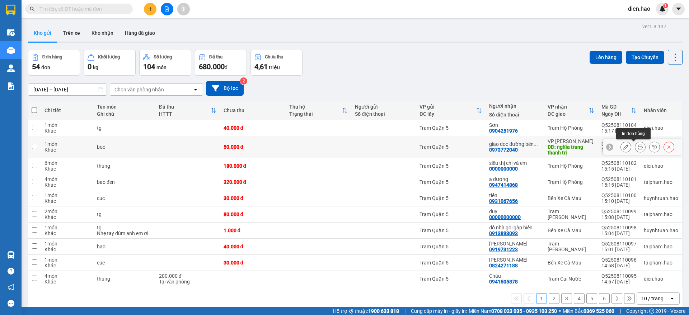
click at [637, 145] on icon at bounding box center [639, 147] width 5 height 5
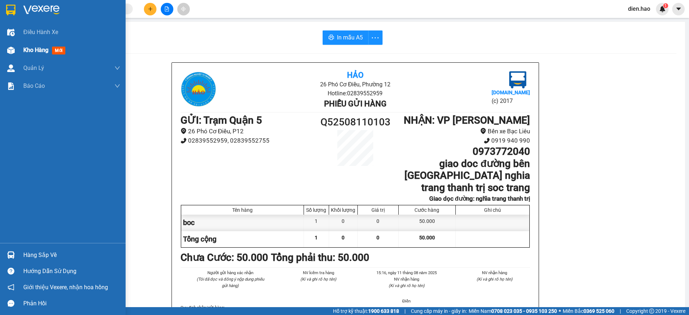
click at [38, 52] on span "Kho hàng" at bounding box center [35, 50] width 25 height 7
drag, startPoint x: 38, startPoint y: 52, endPoint x: 382, endPoint y: 312, distance: 430.9
click at [39, 53] on span "Kho hàng" at bounding box center [35, 50] width 25 height 7
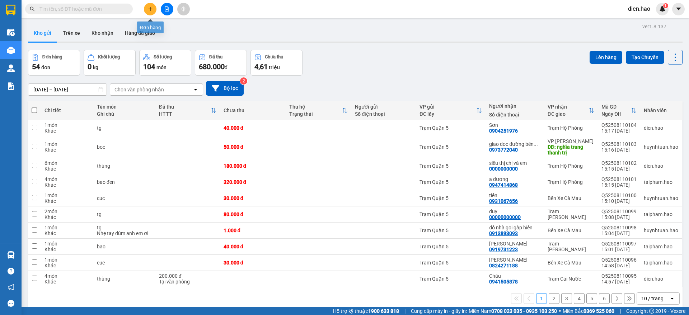
click at [150, 11] on icon "plus" at bounding box center [150, 8] width 5 height 5
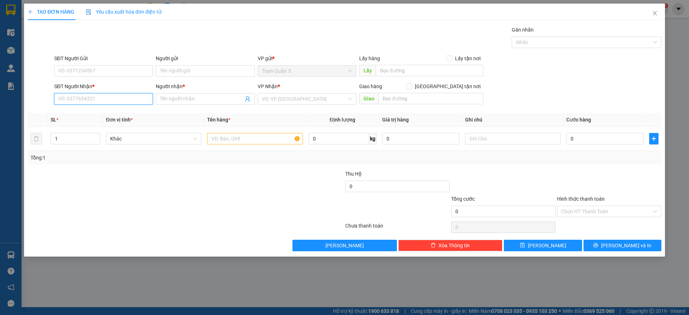
click at [85, 98] on input "SĐT Người Nhận *" at bounding box center [103, 98] width 99 height 11
click at [117, 109] on div "0913792097 - [PERSON_NAME]" at bounding box center [103, 113] width 90 height 8
type input "0913792097"
type input "thanh Thuý"
type input "70.000"
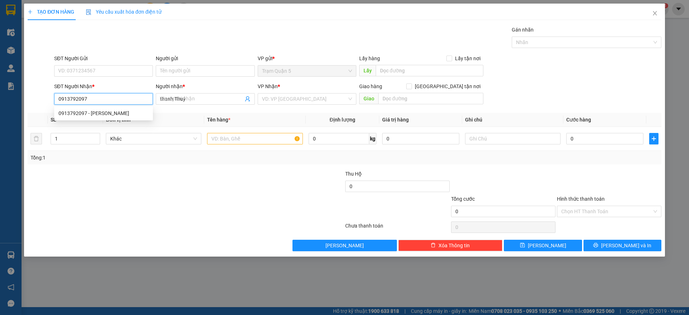
type input "70.000"
type input "0913792097"
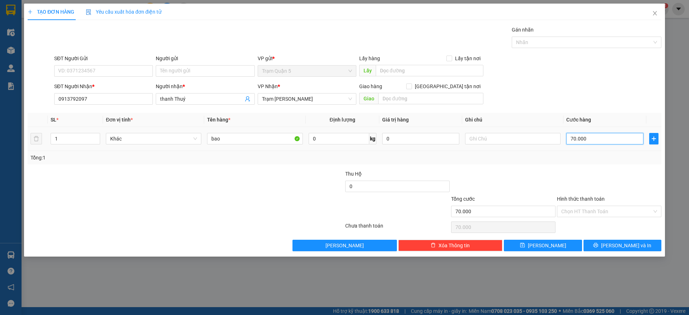
click at [597, 142] on input "70.000" at bounding box center [604, 138] width 77 height 11
type input "0"
type input "5"
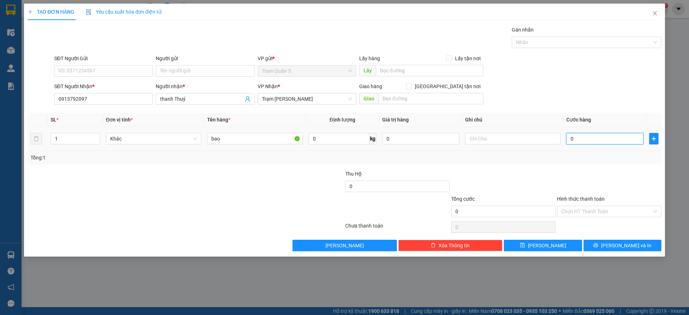
type input "5"
type input "005"
type input "50"
type input "0.050"
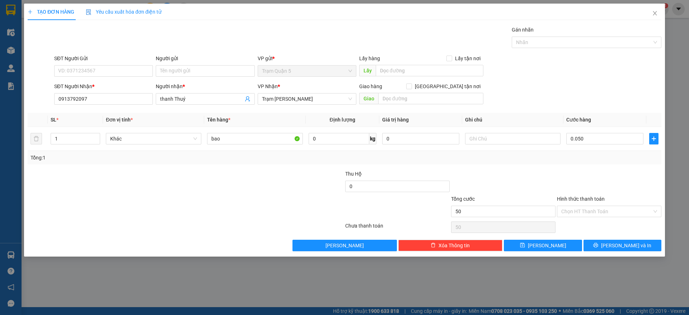
type input "50.000"
drag, startPoint x: 555, startPoint y: 152, endPoint x: 555, endPoint y: 157, distance: 4.3
click at [554, 156] on div "Tổng: 1" at bounding box center [344, 158] width 633 height 14
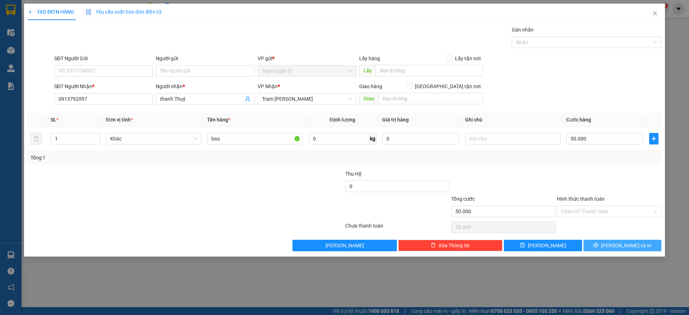
click at [598, 248] on span "printer" at bounding box center [595, 246] width 5 height 6
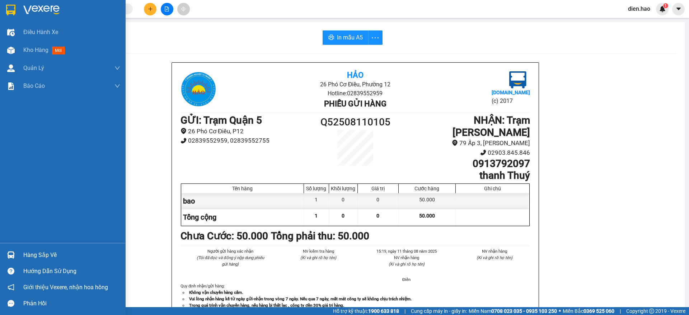
drag, startPoint x: 40, startPoint y: 51, endPoint x: 268, endPoint y: 2, distance: 233.0
click at [42, 51] on span "Kho hàng" at bounding box center [35, 50] width 25 height 7
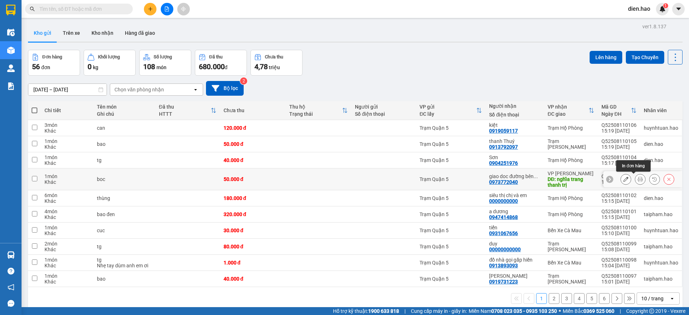
click at [637, 181] on icon at bounding box center [639, 179] width 5 height 5
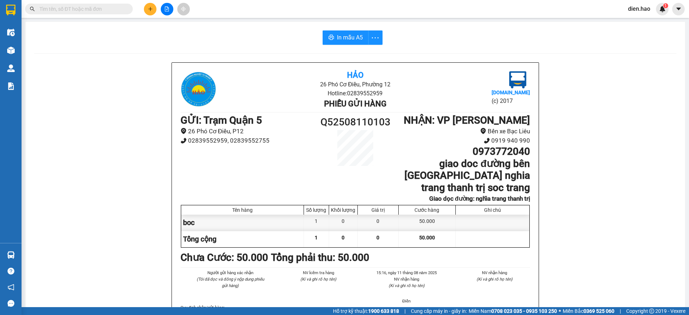
scroll to position [45, 0]
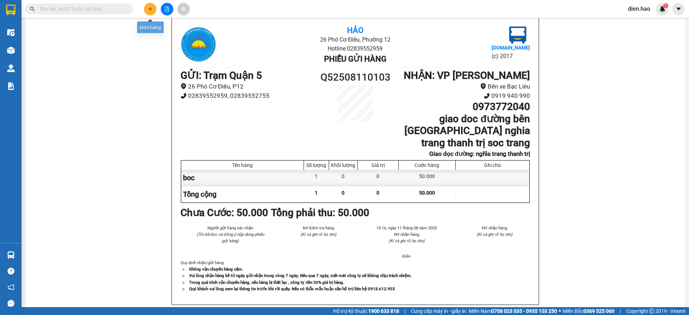
click at [147, 12] on button at bounding box center [150, 9] width 13 height 13
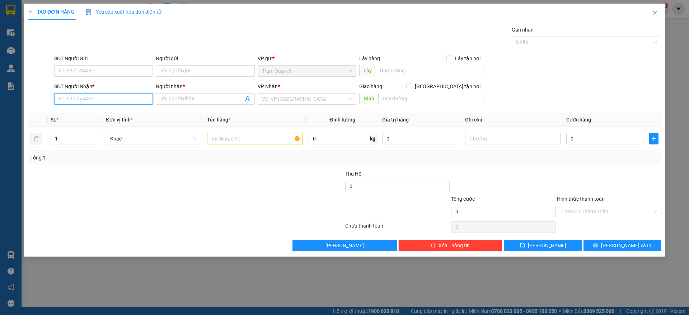
click at [105, 94] on input "SĐT Người Nhận *" at bounding box center [103, 98] width 99 height 11
type input "0918648040"
click at [118, 115] on div "0918648040 - hùng cm" at bounding box center [103, 113] width 90 height 8
type input "hùng cm"
type input "80.000"
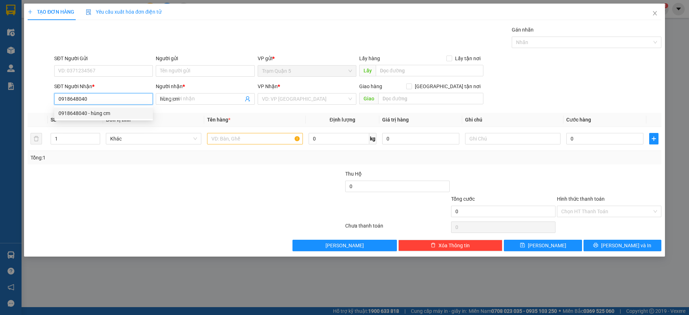
type input "80.000"
type input "0918648040"
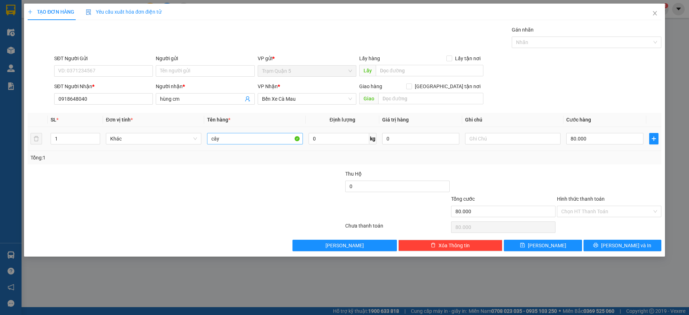
drag, startPoint x: 278, startPoint y: 145, endPoint x: 274, endPoint y: 136, distance: 9.7
click at [278, 144] on div "cây" at bounding box center [254, 139] width 95 height 14
click at [274, 136] on input "cây" at bounding box center [254, 138] width 95 height 11
type input "c"
type input "cục"
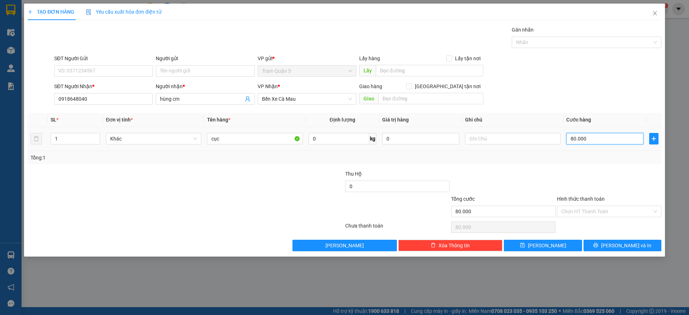
click at [634, 140] on input "80.000" at bounding box center [604, 138] width 77 height 11
type input "0"
type input "4"
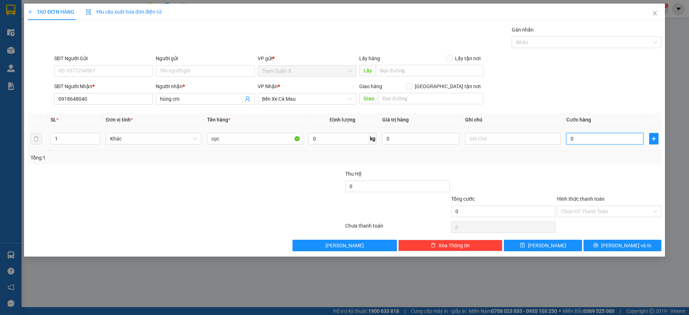
type input "4"
type input "004"
type input "40"
drag, startPoint x: 621, startPoint y: 157, endPoint x: 533, endPoint y: 243, distance: 123.5
click at [619, 158] on div "Tổng: 1" at bounding box center [344, 158] width 628 height 8
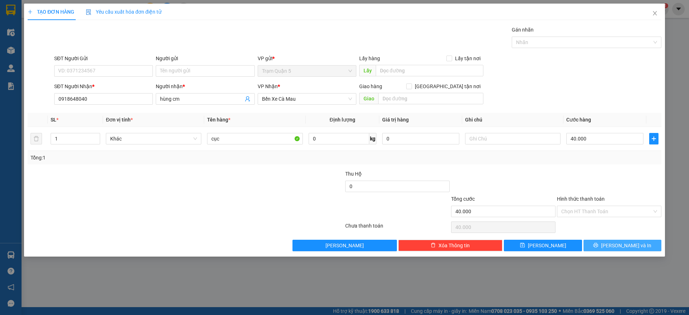
click at [598, 244] on icon "printer" at bounding box center [595, 245] width 5 height 5
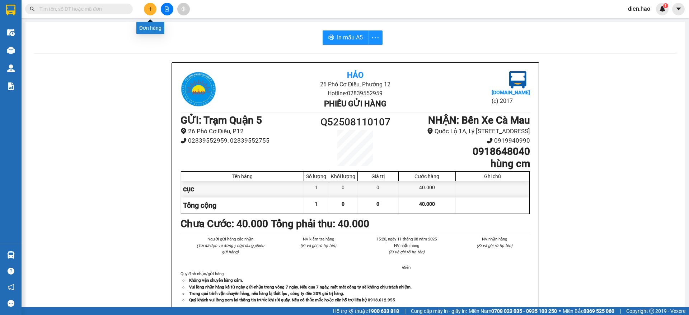
click at [149, 13] on button at bounding box center [150, 9] width 13 height 13
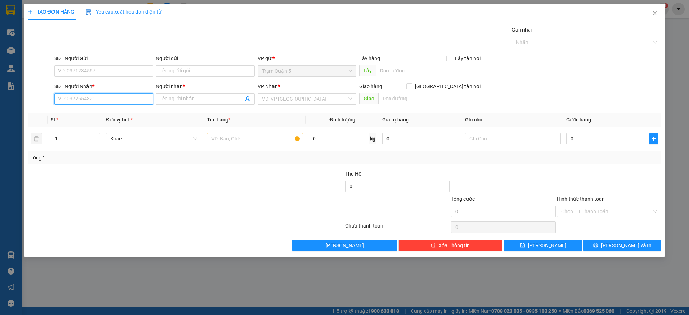
click at [107, 96] on input "SĐT Người Nhận *" at bounding box center [103, 98] width 99 height 11
click at [103, 121] on div "0943999953 - đô" at bounding box center [103, 125] width 90 height 8
click at [556, 239] on div "Transit Pickup Surcharge Ids Transit Deliver Surcharge Ids Transit Deliver Surc…" at bounding box center [344, 139] width 633 height 226
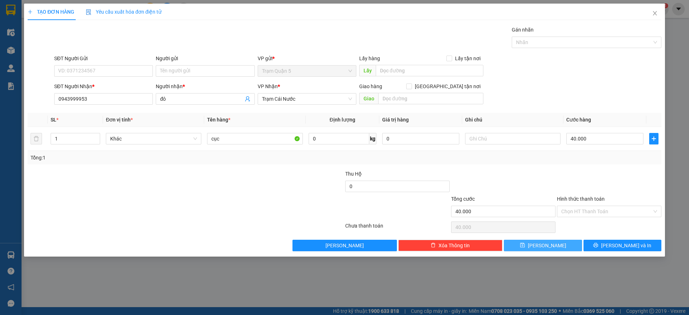
click at [561, 241] on button "[PERSON_NAME]" at bounding box center [543, 245] width 78 height 11
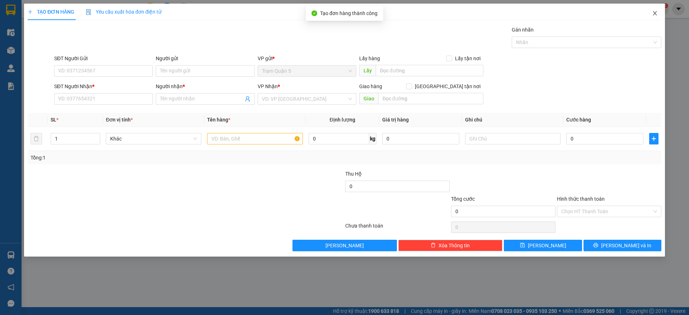
click at [654, 14] on icon "close" at bounding box center [654, 13] width 4 height 4
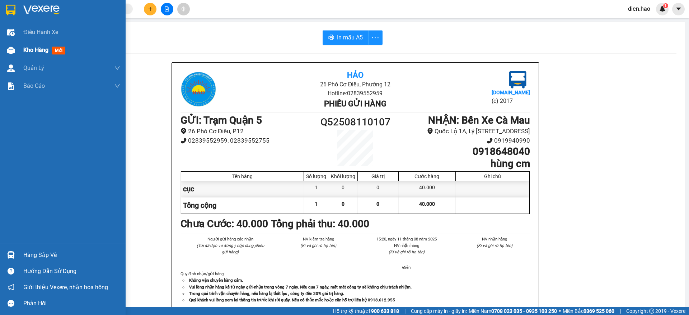
drag, startPoint x: 29, startPoint y: 44, endPoint x: 31, endPoint y: 47, distance: 3.8
click at [29, 44] on div "Kho hàng mới" at bounding box center [71, 50] width 97 height 18
click at [31, 47] on span "Kho hàng" at bounding box center [35, 50] width 25 height 7
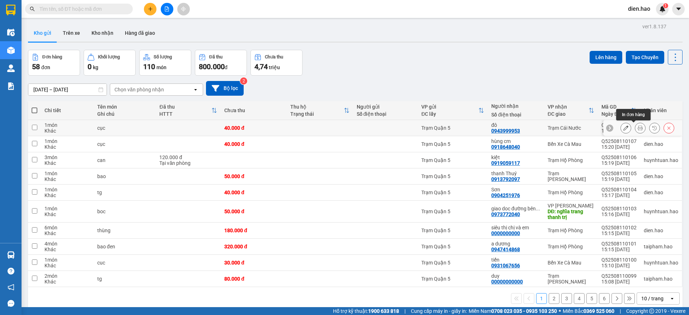
click at [637, 129] on icon at bounding box center [639, 128] width 5 height 5
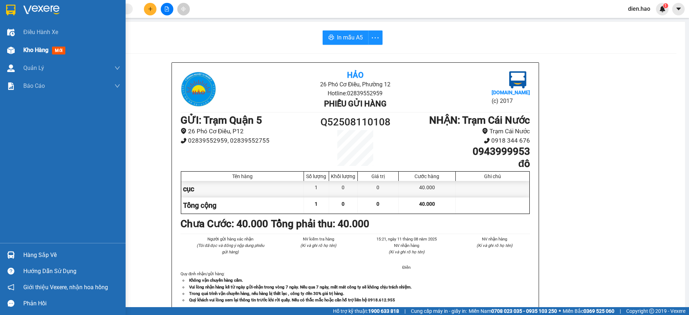
click at [35, 46] on div "Kho hàng mới" at bounding box center [71, 50] width 97 height 18
click at [35, 47] on span "Kho hàng" at bounding box center [35, 50] width 25 height 7
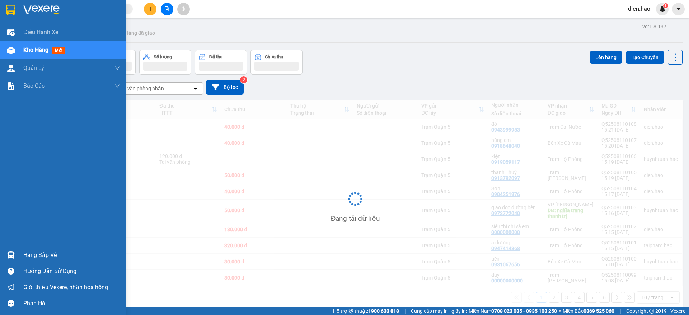
click at [35, 47] on span "Kho hàng" at bounding box center [35, 50] width 25 height 7
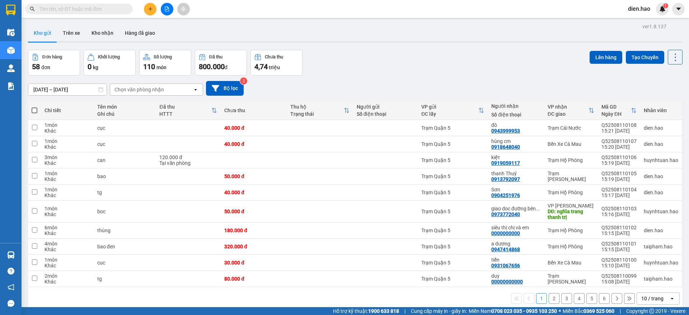
scroll to position [33, 0]
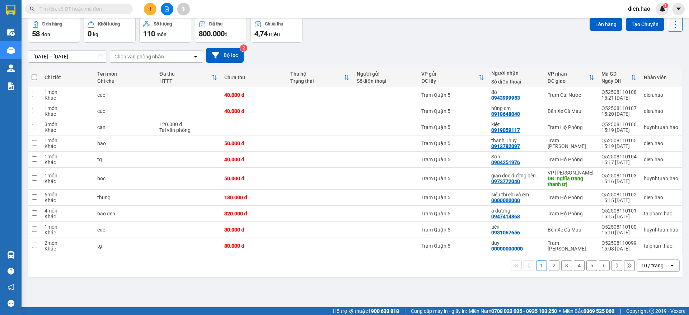
click at [670, 25] on icon at bounding box center [675, 24] width 10 height 10
click at [655, 70] on span "Làm mới" at bounding box center [658, 69] width 20 height 7
click at [648, 267] on div "10 / trang" at bounding box center [652, 265] width 22 height 7
click at [645, 249] on span "100 / trang" at bounding box center [648, 249] width 26 height 7
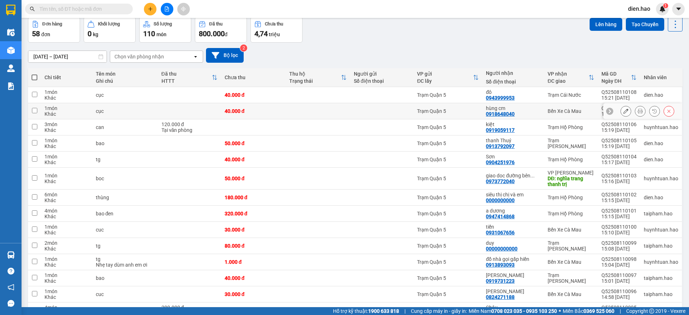
scroll to position [0, 0]
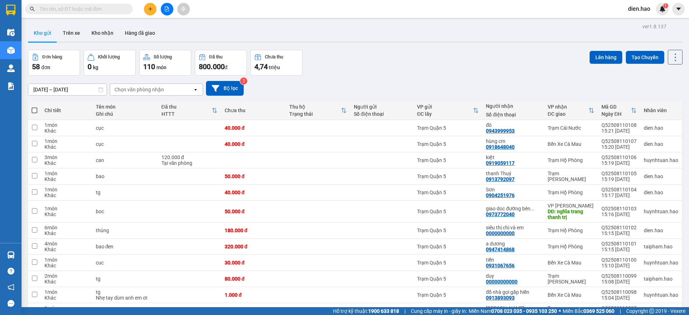
click at [34, 109] on span at bounding box center [35, 111] width 6 height 6
click at [34, 107] on input "checkbox" at bounding box center [34, 107] width 0 height 0
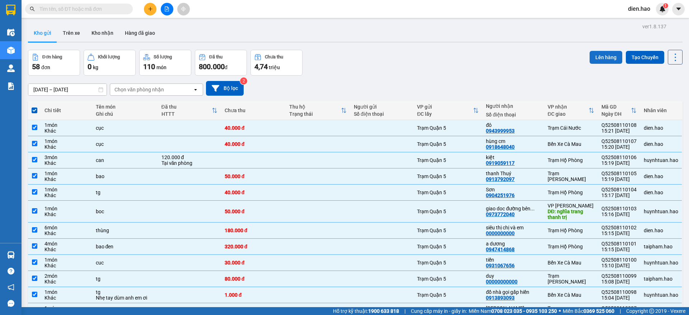
drag, startPoint x: 596, startPoint y: 61, endPoint x: 592, endPoint y: 58, distance: 4.7
click at [594, 60] on button "Lên hàng" at bounding box center [605, 57] width 33 height 13
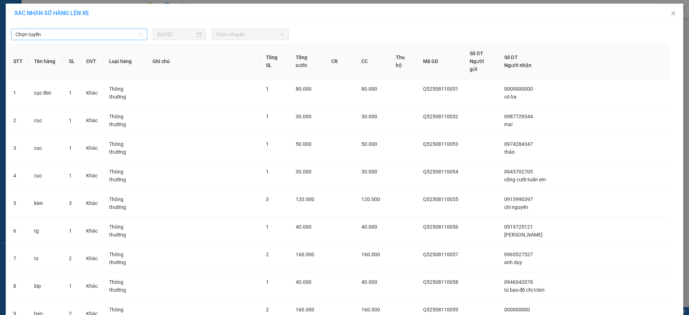
click at [98, 35] on span "Chọn tuyến" at bounding box center [78, 34] width 127 height 11
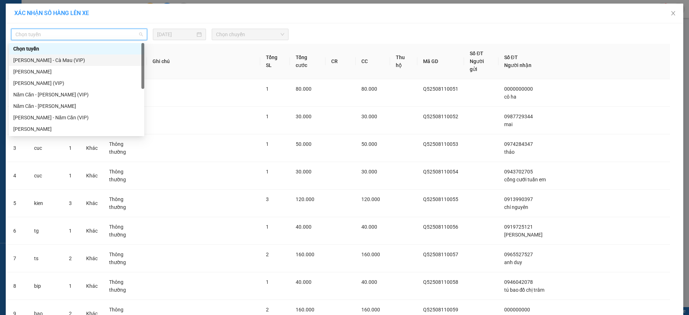
click at [92, 61] on div "[PERSON_NAME] - Cà Mau (VIP)" at bounding box center [76, 60] width 127 height 8
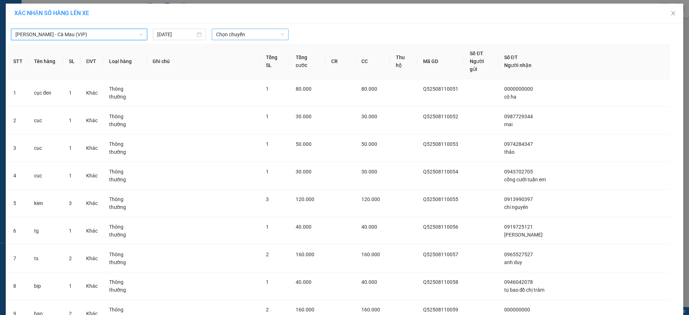
click at [260, 33] on span "Chọn chuyến" at bounding box center [250, 34] width 68 height 11
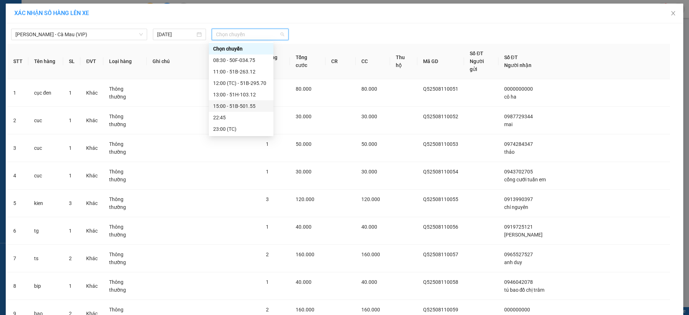
click at [249, 103] on div "15:00 - 51B-501.55" at bounding box center [241, 106] width 56 height 8
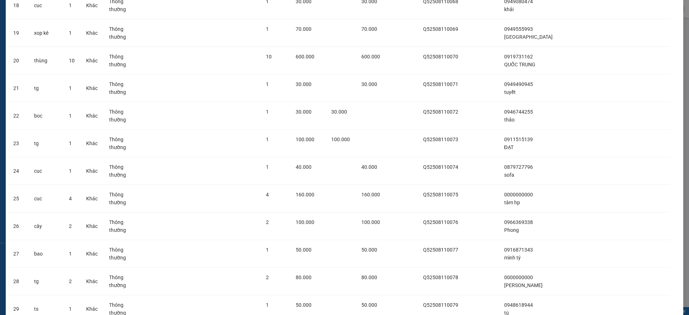
scroll to position [1415, 0]
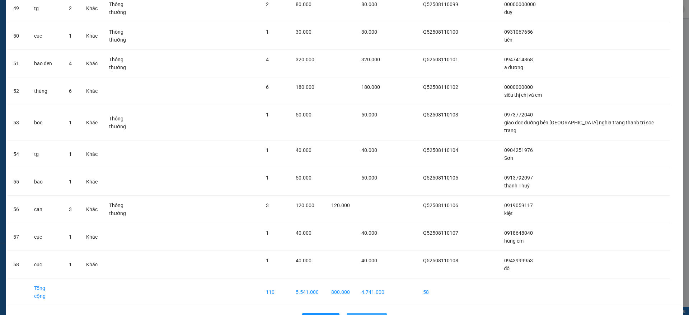
click at [377, 313] on button "Lên hàng" at bounding box center [366, 318] width 40 height 11
